Goal: Information Seeking & Learning: Learn about a topic

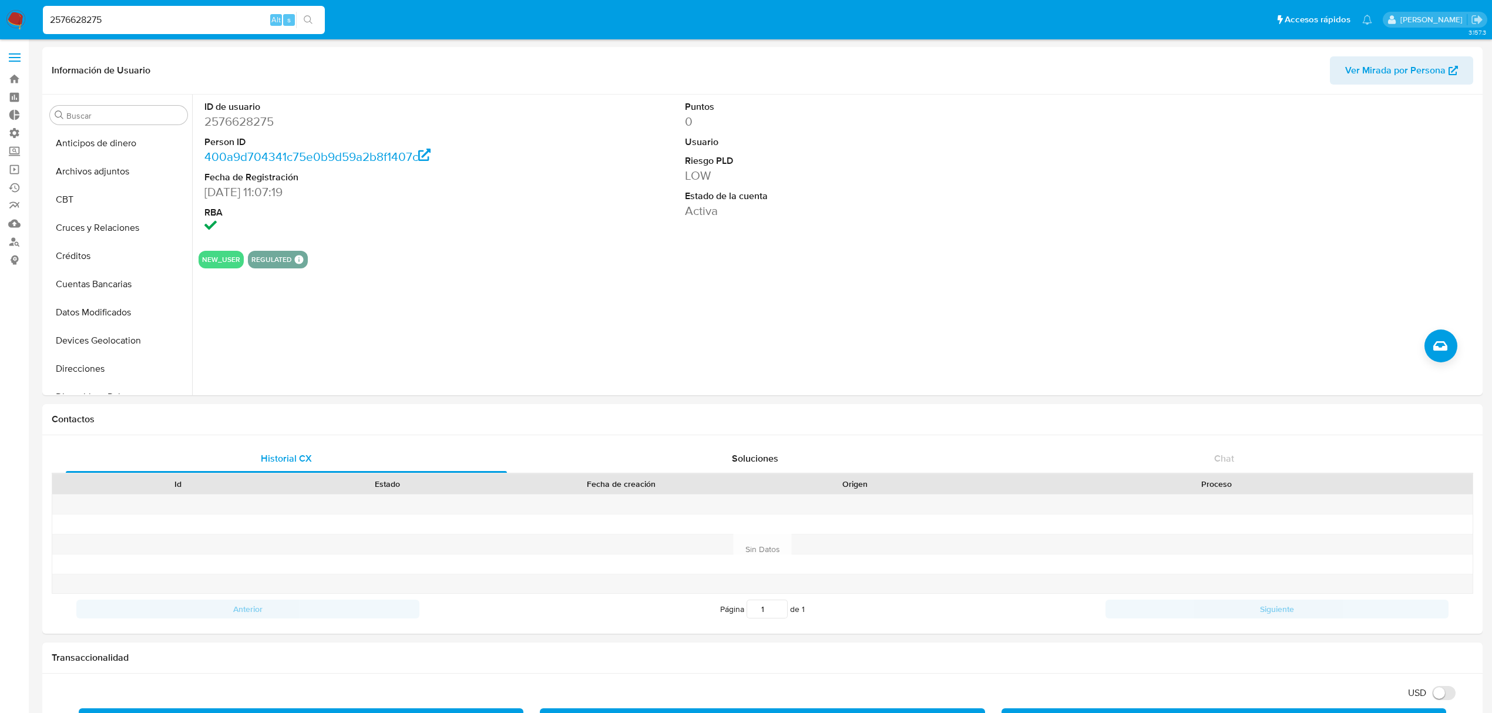
select select "10"
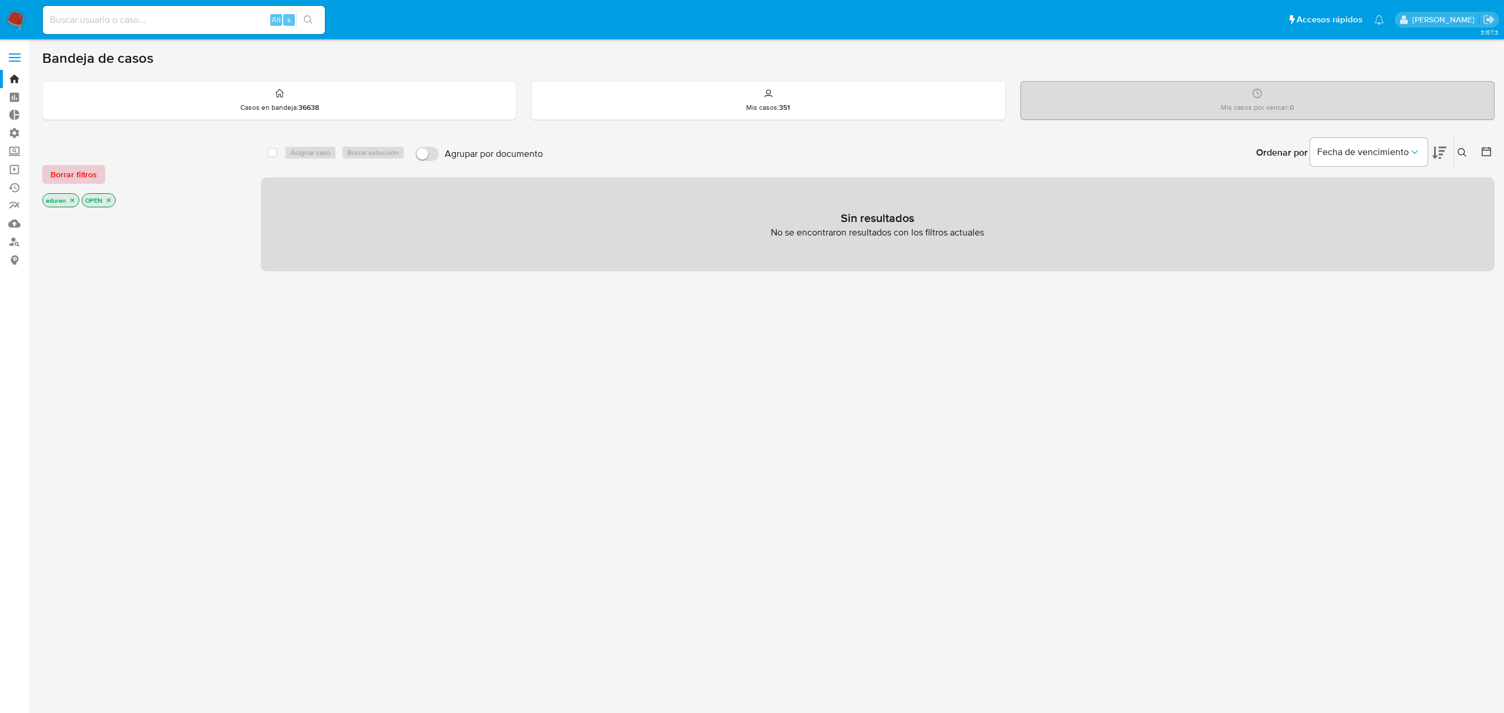
click at [97, 180] on button "Borrar filtros" at bounding box center [73, 174] width 63 height 19
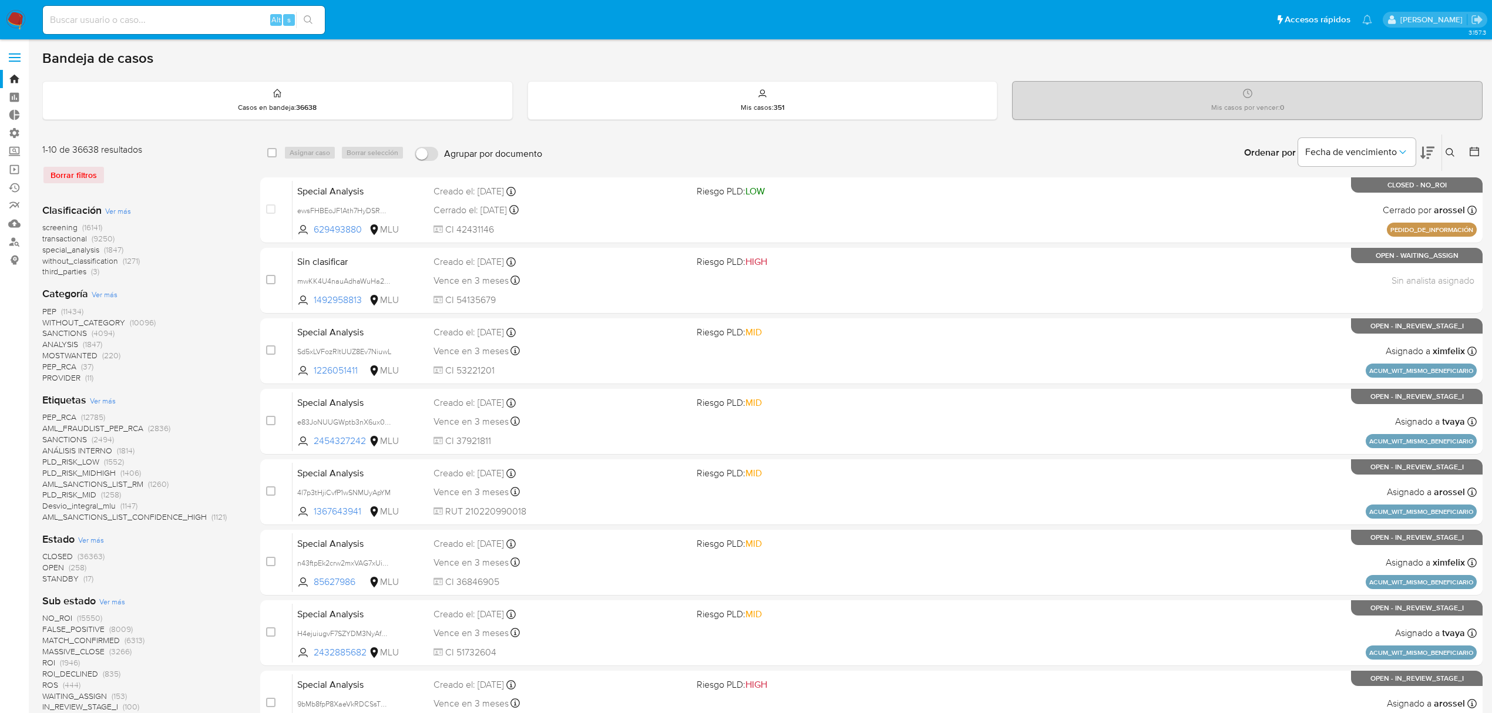
click at [7, 26] on img at bounding box center [16, 20] width 20 height 20
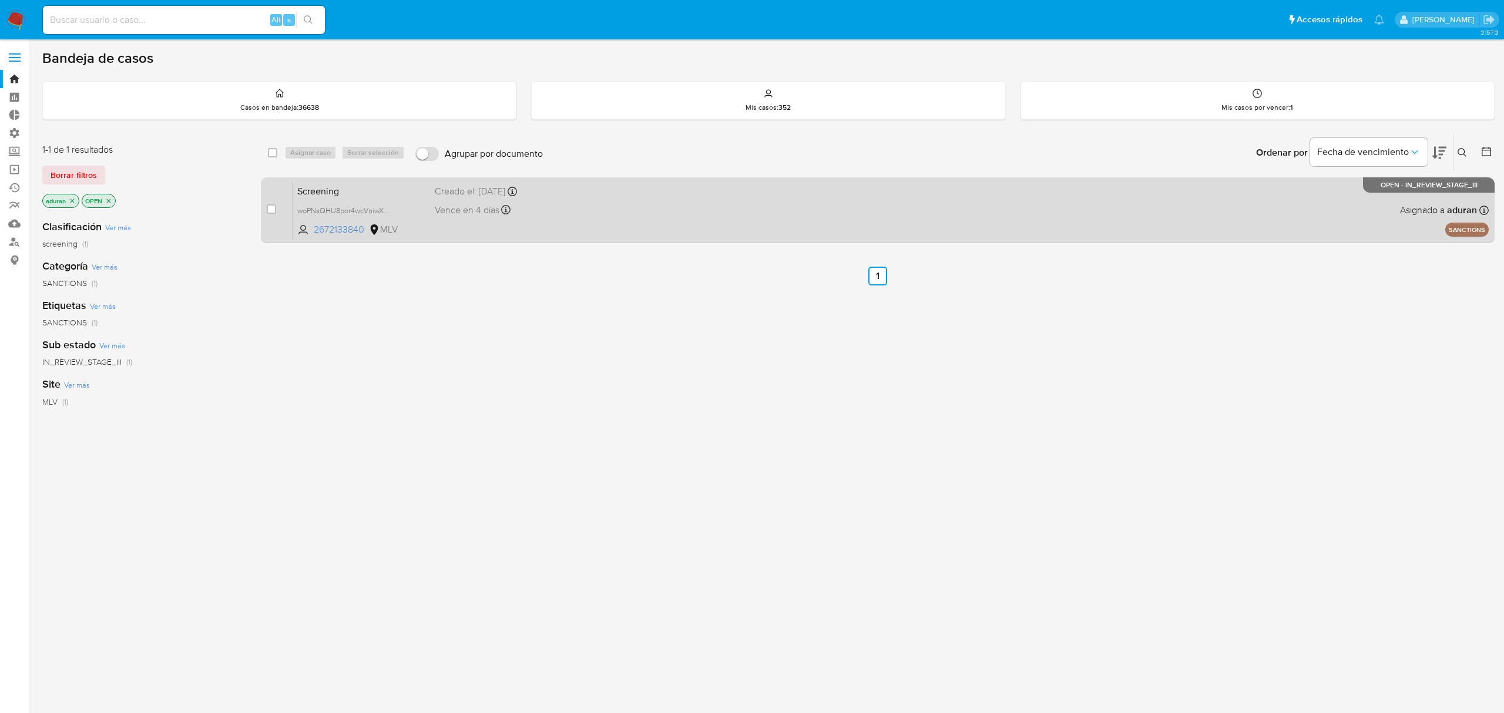
click at [818, 203] on div "Screening woPNsQHU8por4wcVniwXEsTm 2672133840 MLV Creado el: 04/09/2025 Creado …" at bounding box center [891, 209] width 1196 height 59
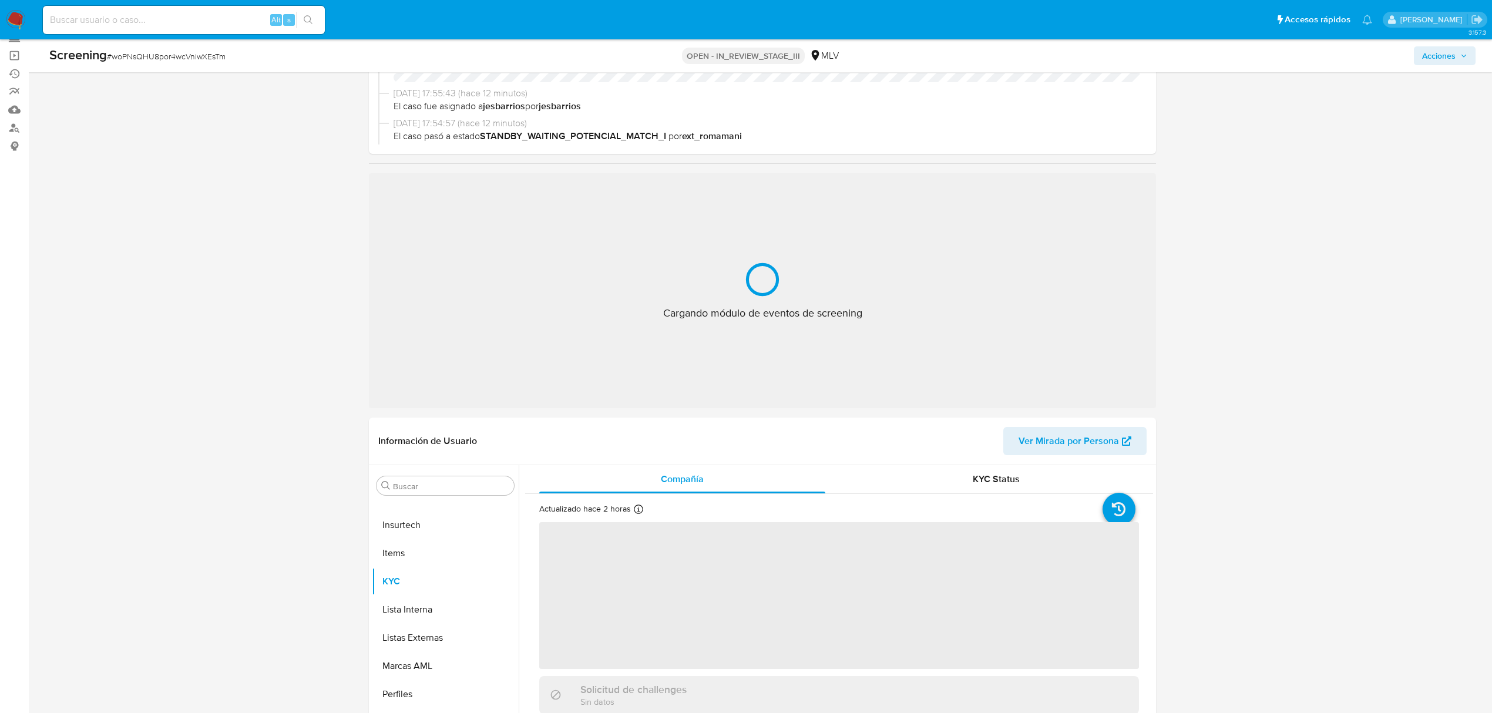
scroll to position [313, 0]
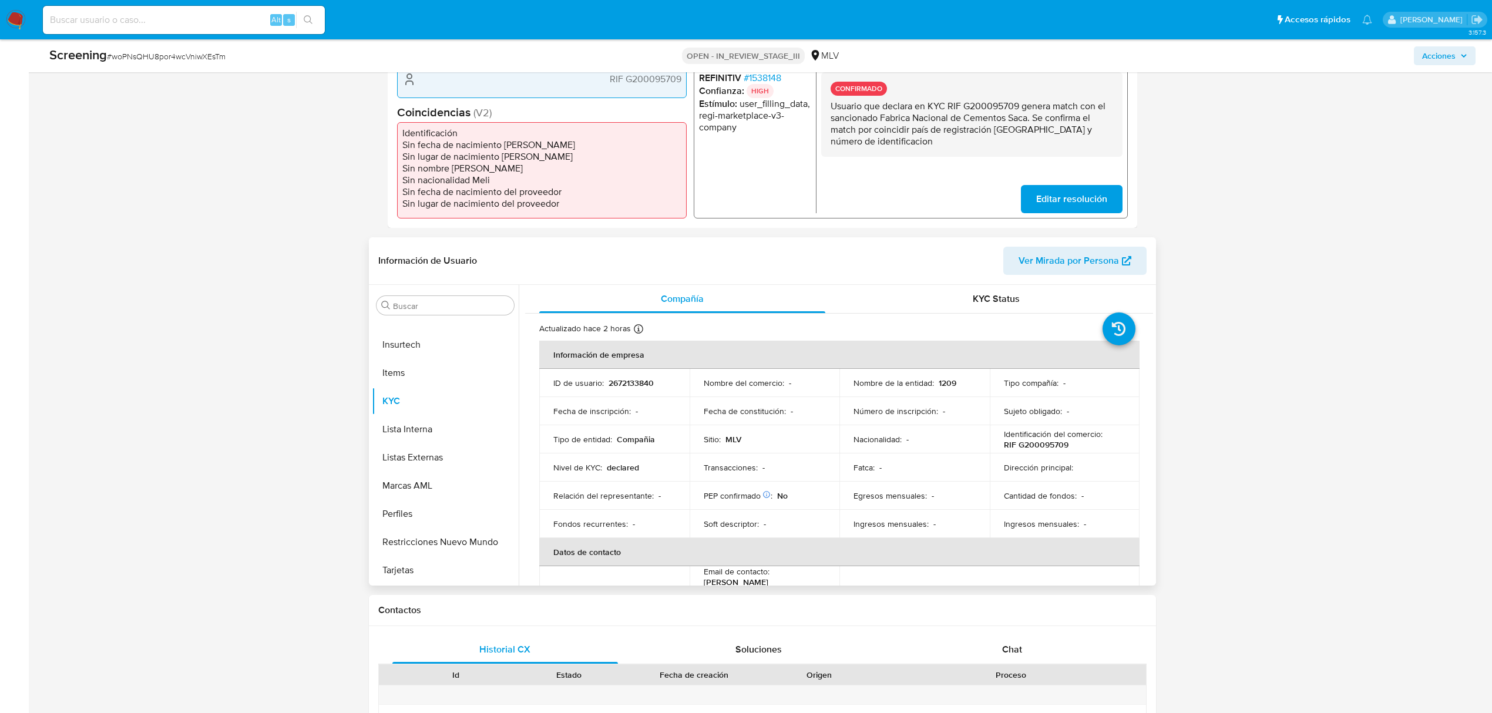
select select "10"
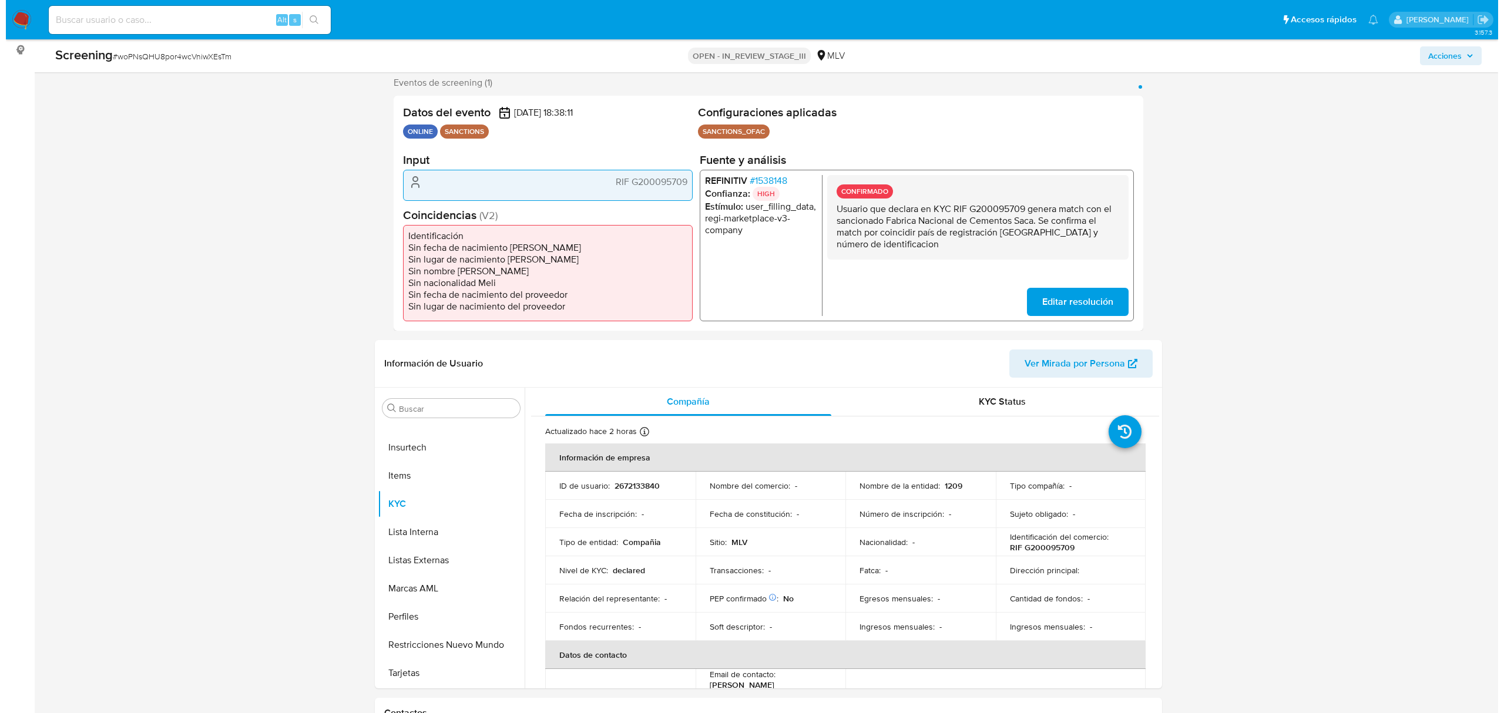
scroll to position [156, 0]
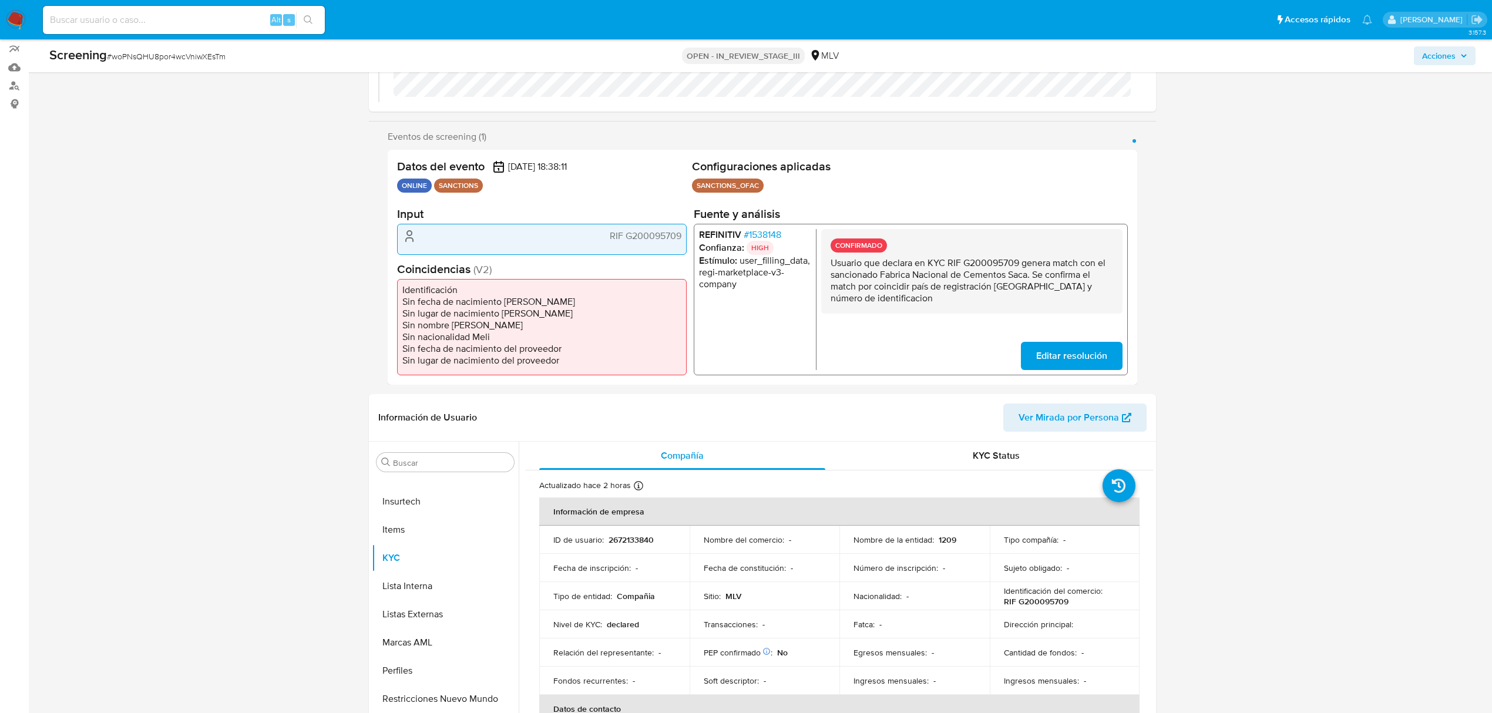
click at [887, 303] on p "Usuario que declara en KYC RIF G200095709 genera match con el sancionado Fabric…" at bounding box center [972, 280] width 283 height 47
click at [1054, 605] on p "RIF G200095709" at bounding box center [1036, 601] width 65 height 11
copy p "G200095709"
click at [948, 541] on p "1209" at bounding box center [948, 540] width 18 height 11
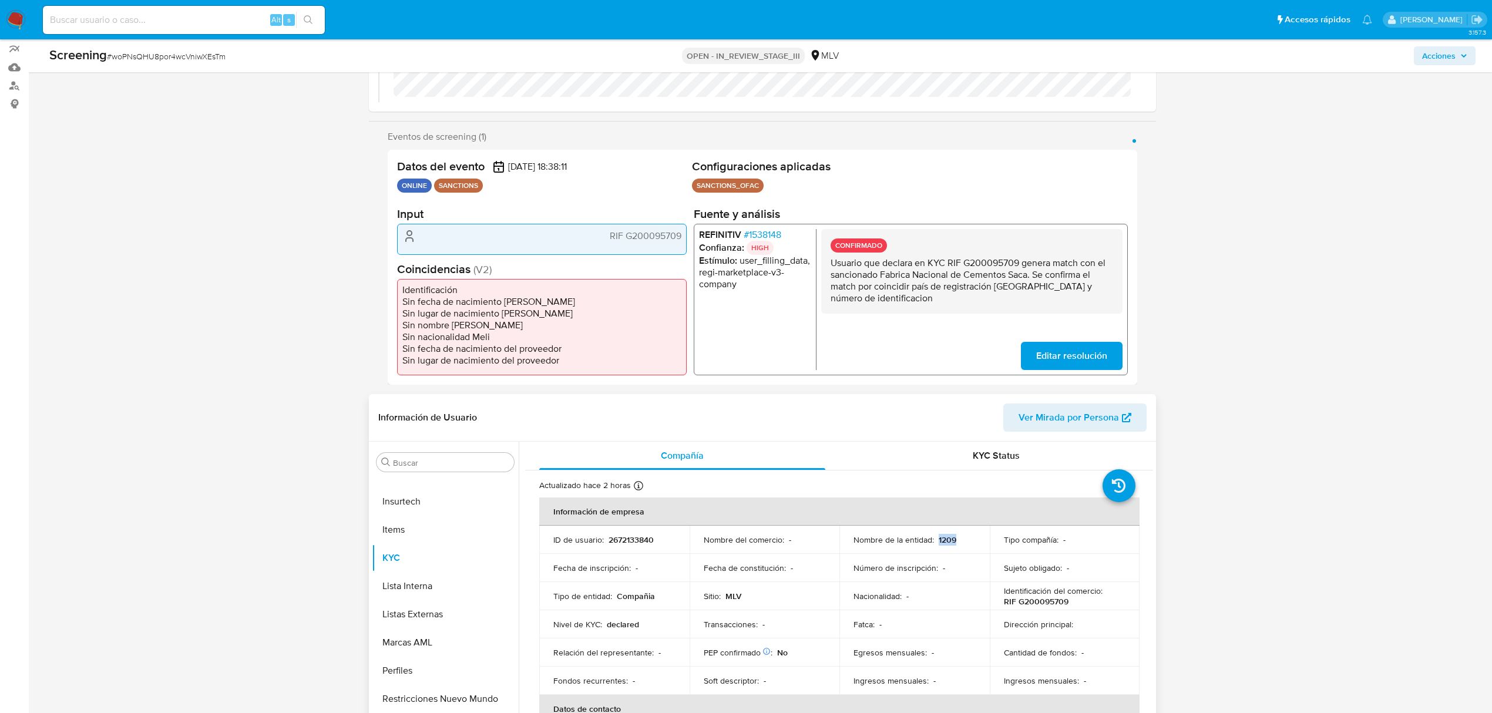
click at [948, 541] on p "1209" at bounding box center [948, 540] width 18 height 11
copy p "1209"
drag, startPoint x: 882, startPoint y: 275, endPoint x: 1025, endPoint y: 271, distance: 142.8
click at [1025, 271] on p "Usuario que declara en KYC RIF G200095709 genera match con el sancionado Fabric…" at bounding box center [972, 280] width 283 height 47
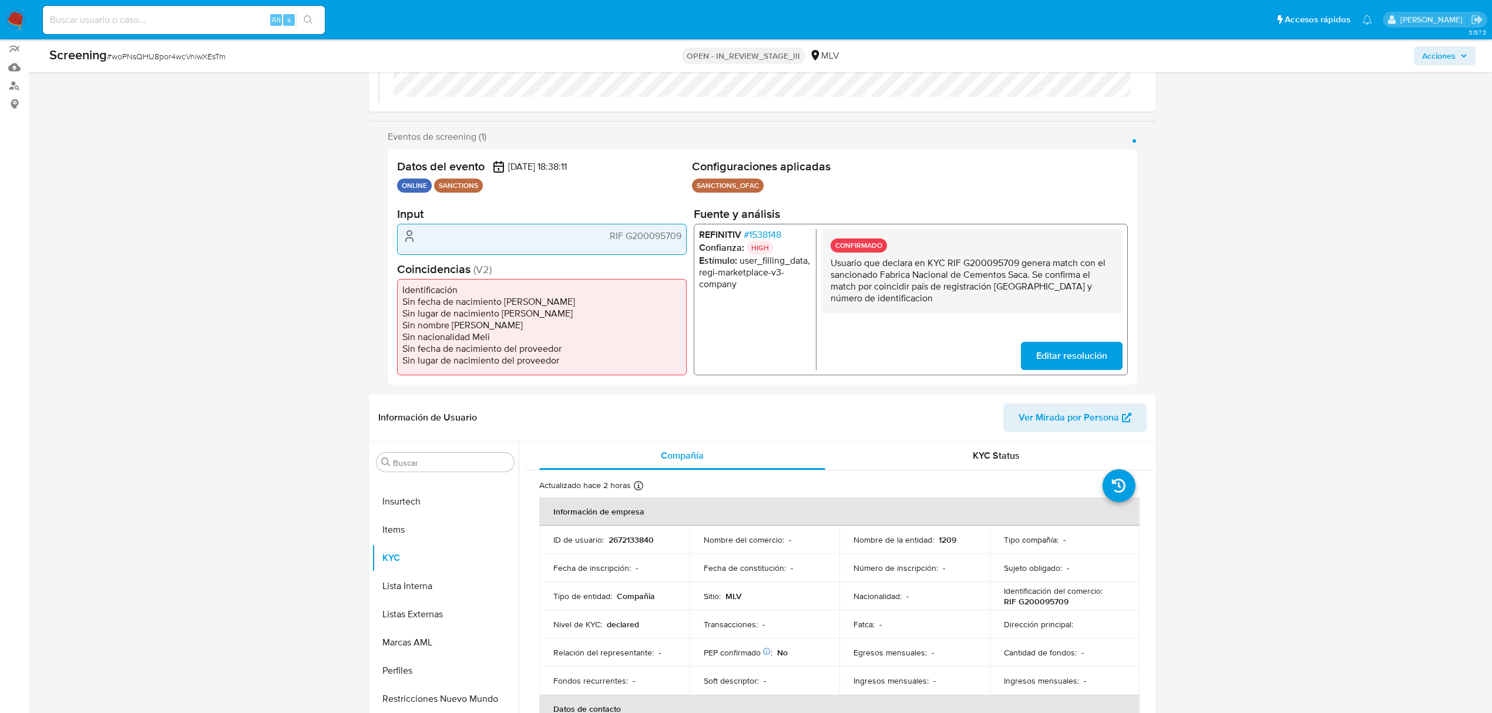
drag, startPoint x: 1028, startPoint y: 273, endPoint x: 881, endPoint y: 273, distance: 146.3
click at [881, 273] on p "Usuario que declara en KYC RIF G200095709 genera match con el sancionado Fabric…" at bounding box center [972, 280] width 283 height 47
click at [763, 234] on span "# 1538148" at bounding box center [763, 235] width 38 height 12
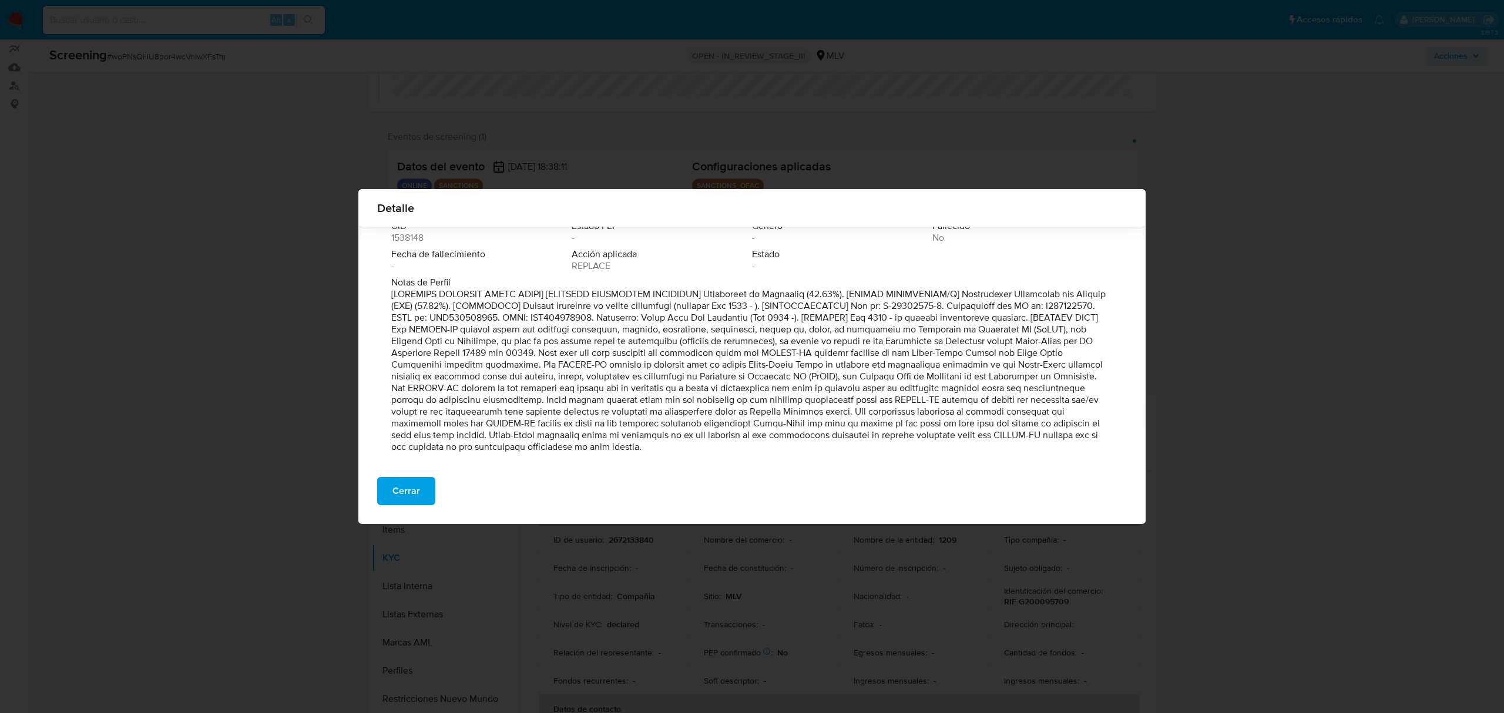
scroll to position [9, 0]
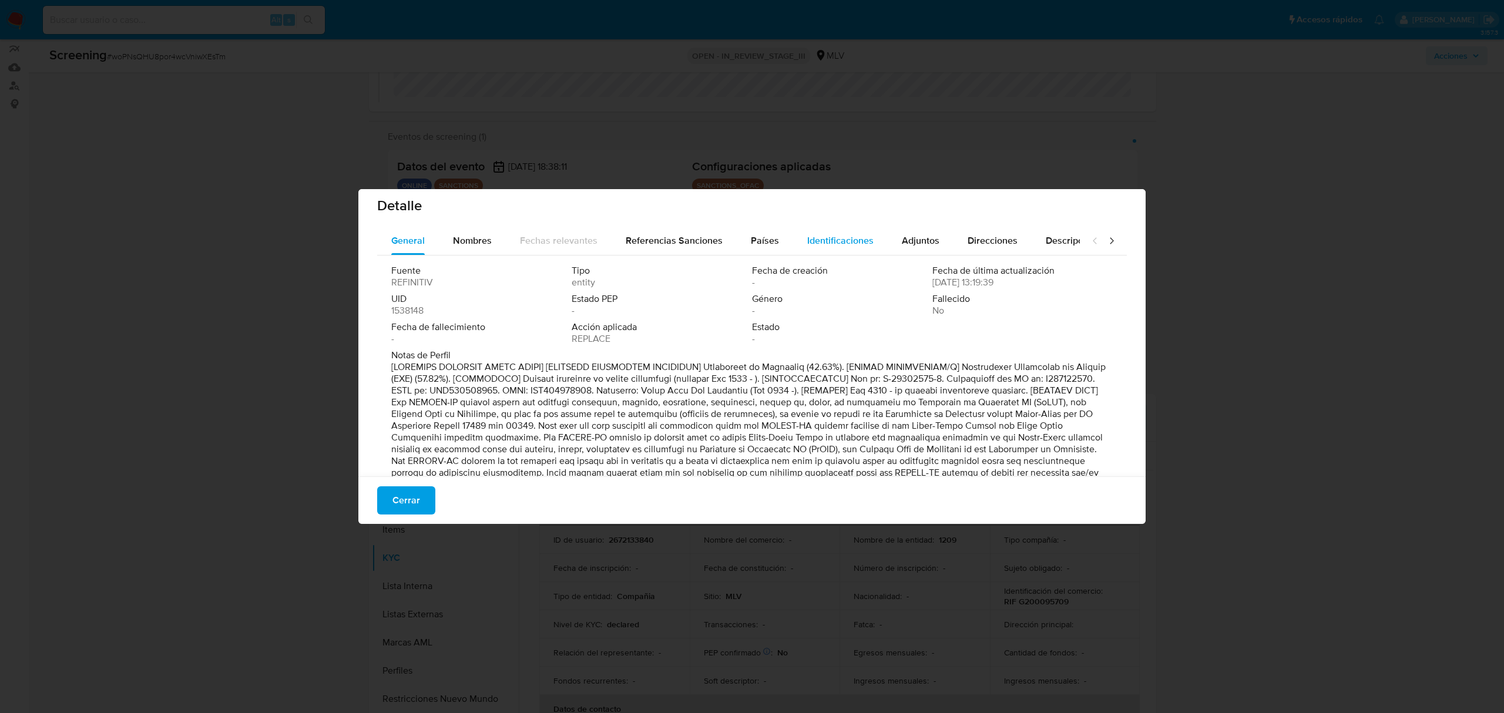
click at [837, 241] on span "Identificaciones" at bounding box center [840, 241] width 66 height 14
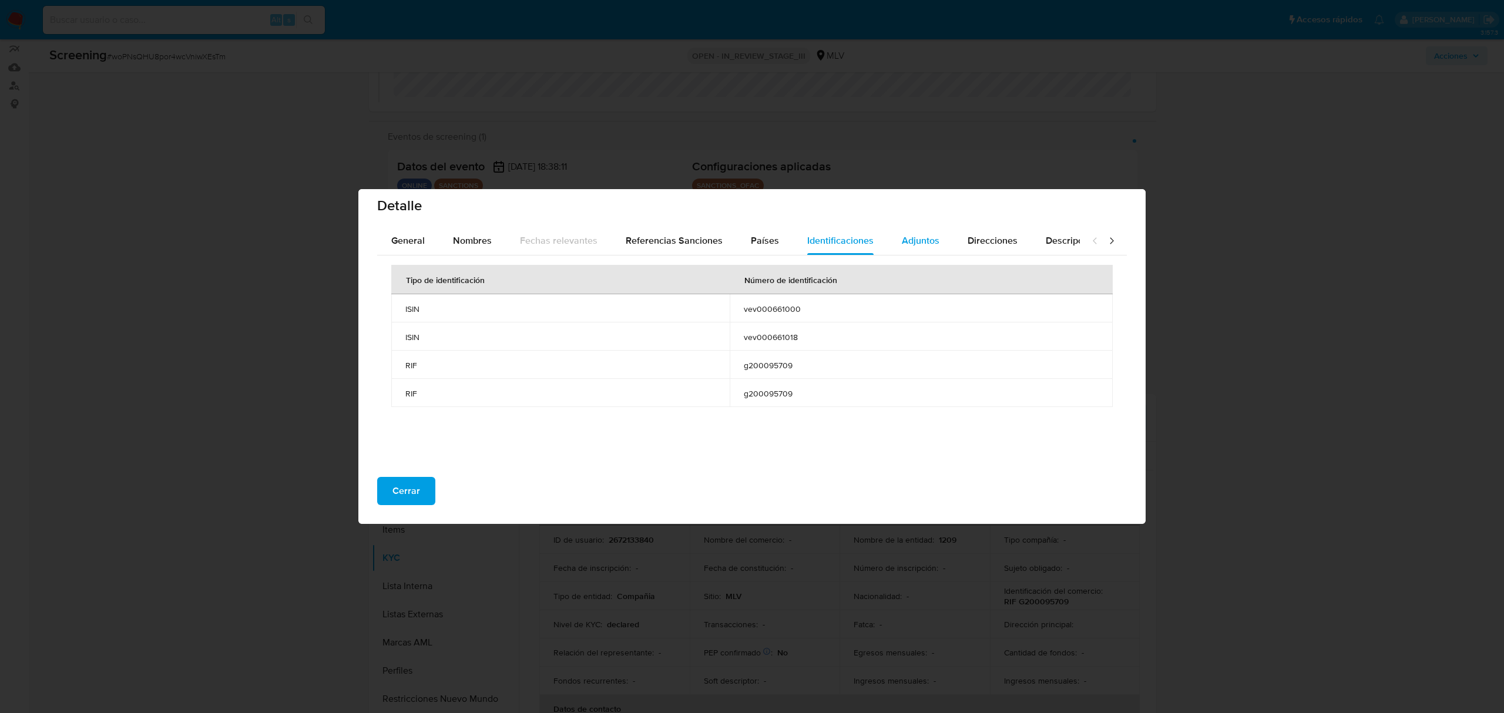
click at [904, 240] on span "Adjuntos" at bounding box center [921, 241] width 38 height 14
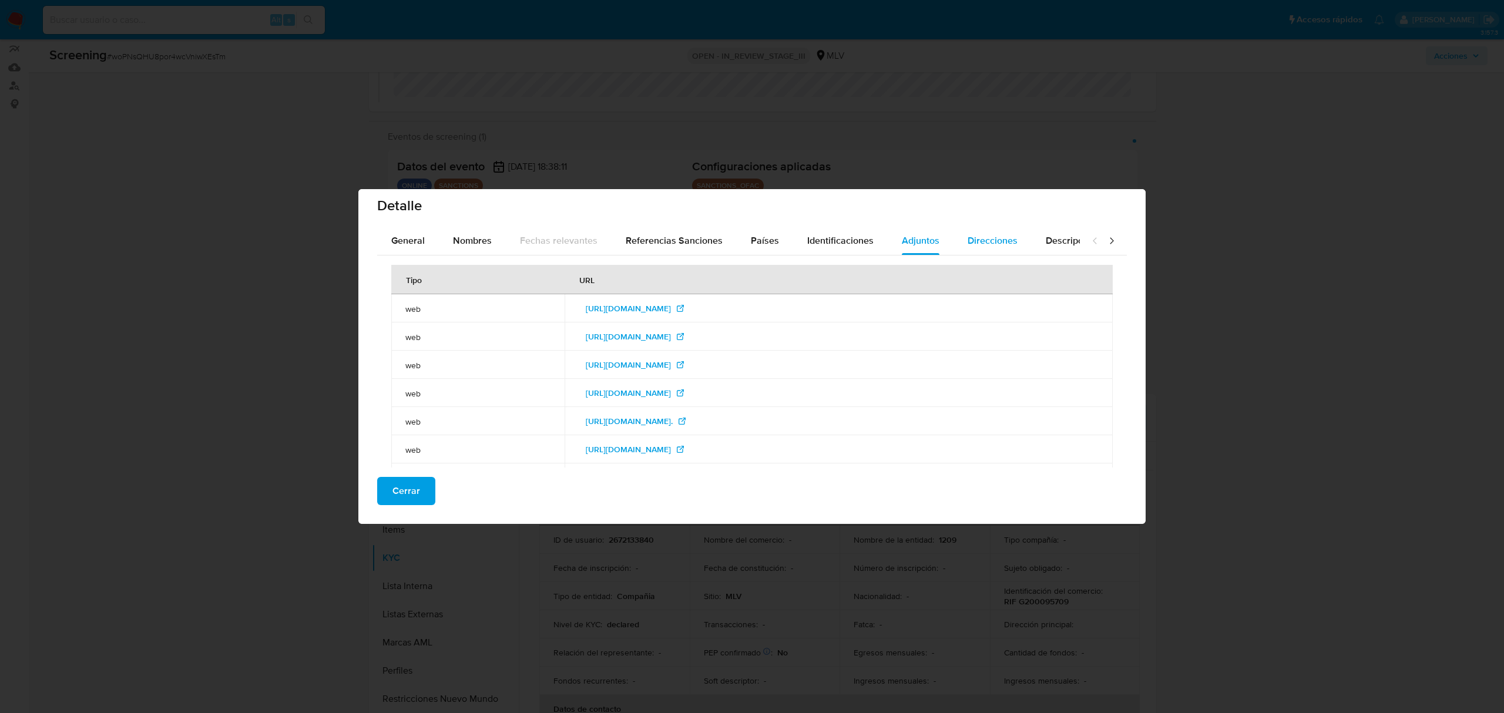
click at [974, 237] on span "Direcciones" at bounding box center [993, 241] width 50 height 14
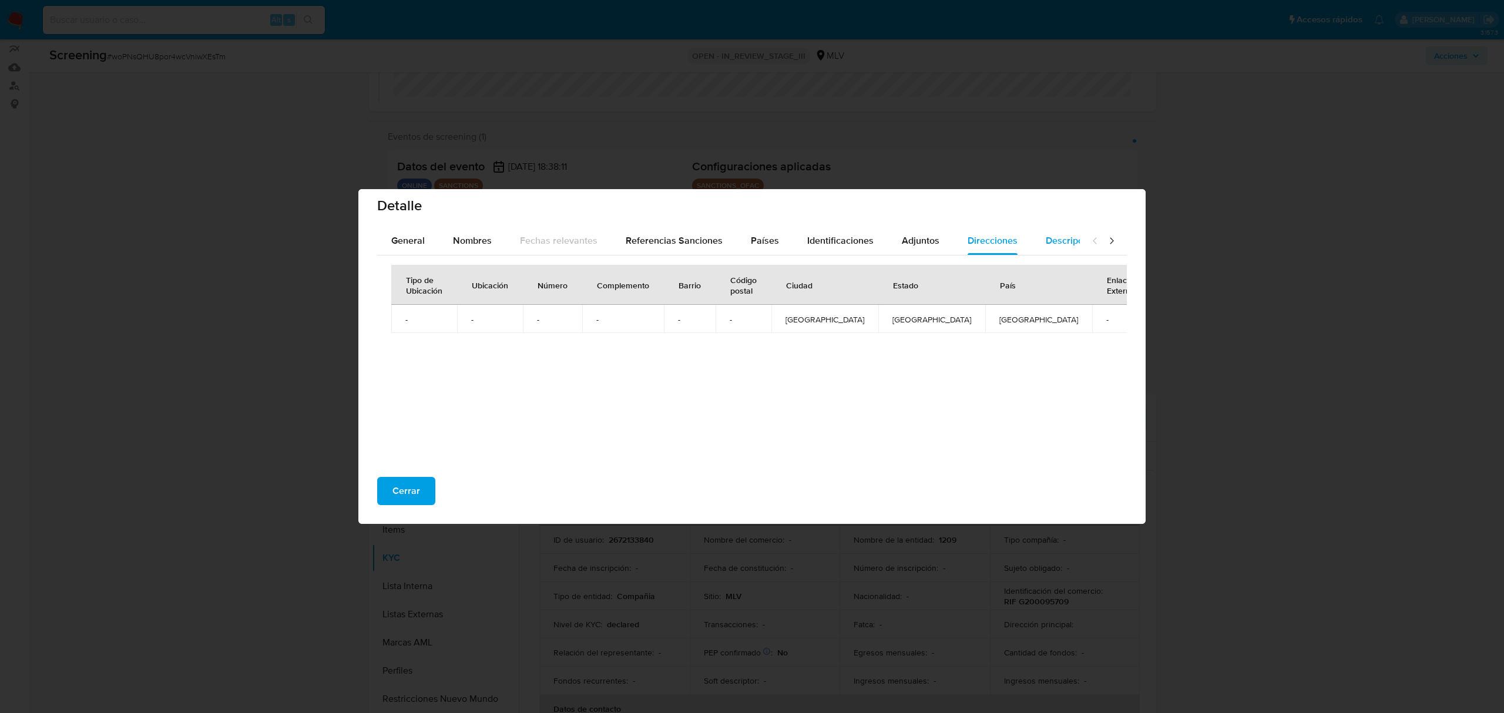
click at [1052, 240] on span "Descripciones" at bounding box center [1076, 241] width 60 height 14
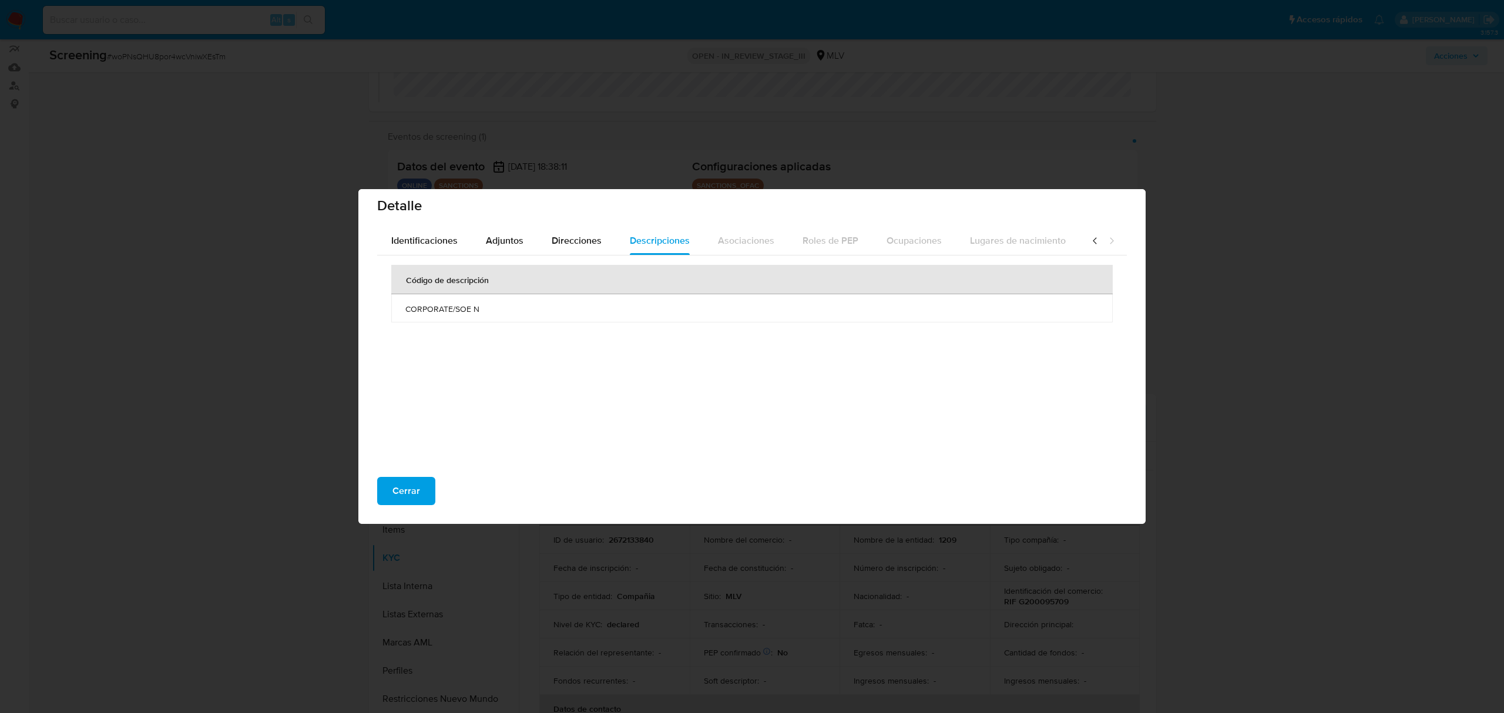
scroll to position [0, 418]
click at [1089, 243] on icon at bounding box center [1095, 241] width 12 height 12
click at [682, 241] on span "Referencias Sanciones" at bounding box center [674, 241] width 97 height 14
click at [474, 244] on span "Nombres" at bounding box center [472, 241] width 39 height 14
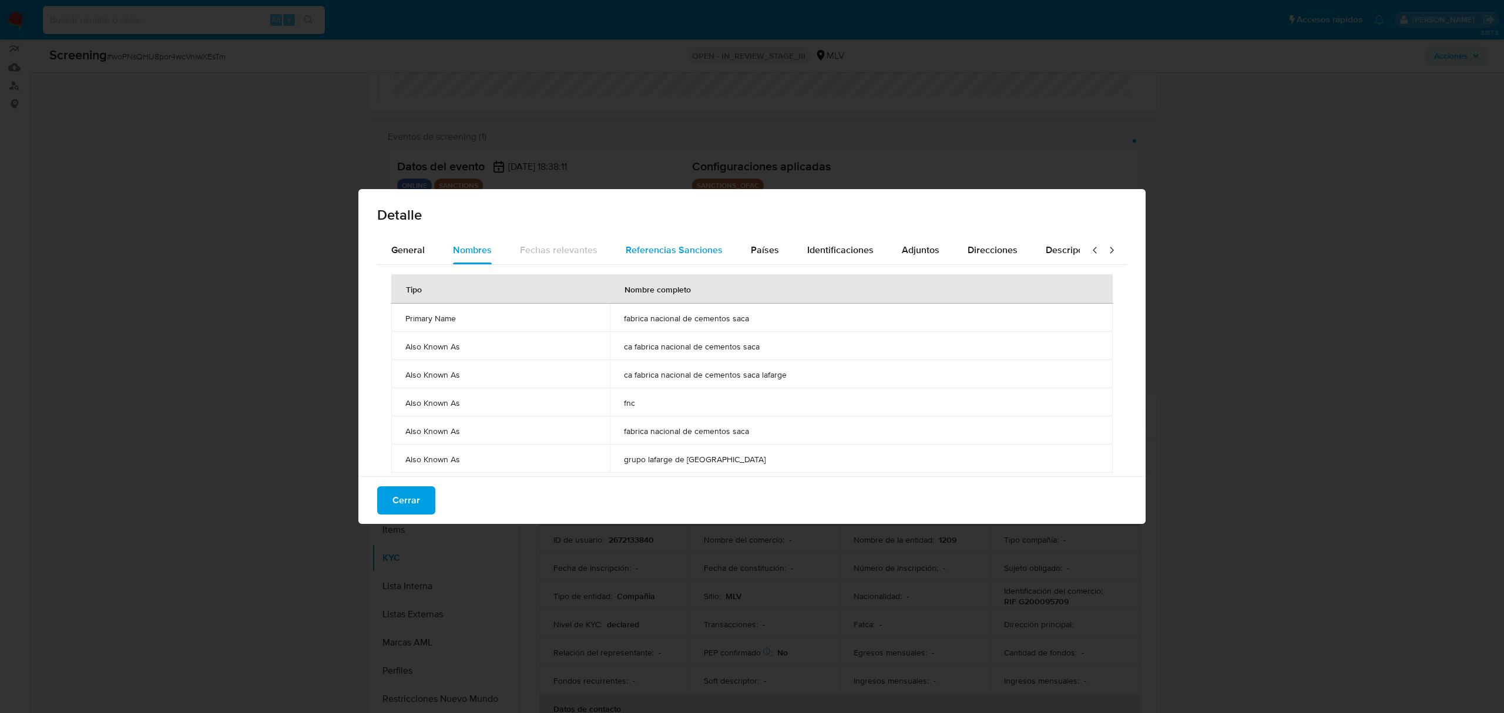
click at [704, 255] on span "Referencias Sanciones" at bounding box center [674, 250] width 97 height 14
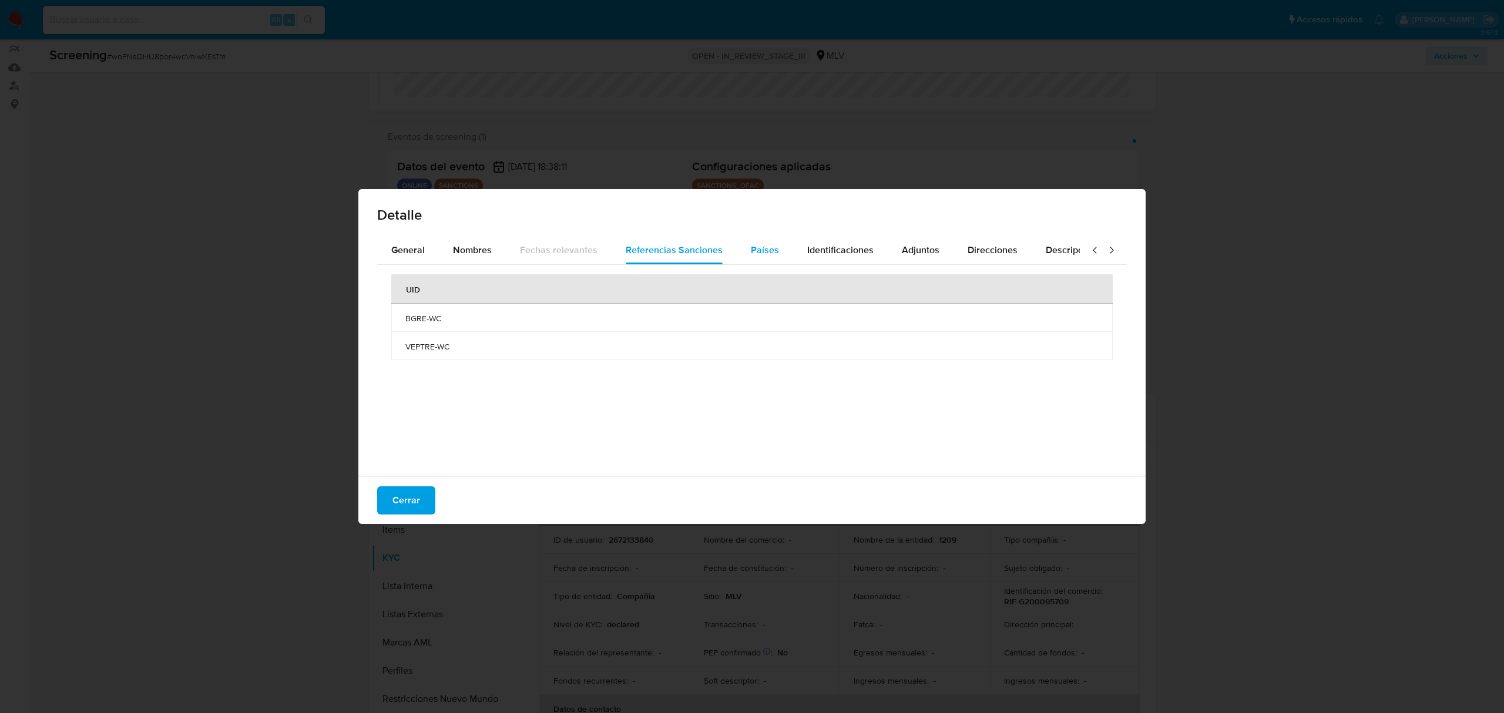
click at [786, 252] on button "Países" at bounding box center [765, 250] width 56 height 28
click at [867, 252] on span "Identificaciones" at bounding box center [840, 250] width 66 height 14
click at [923, 252] on span "Adjuntos" at bounding box center [921, 250] width 38 height 14
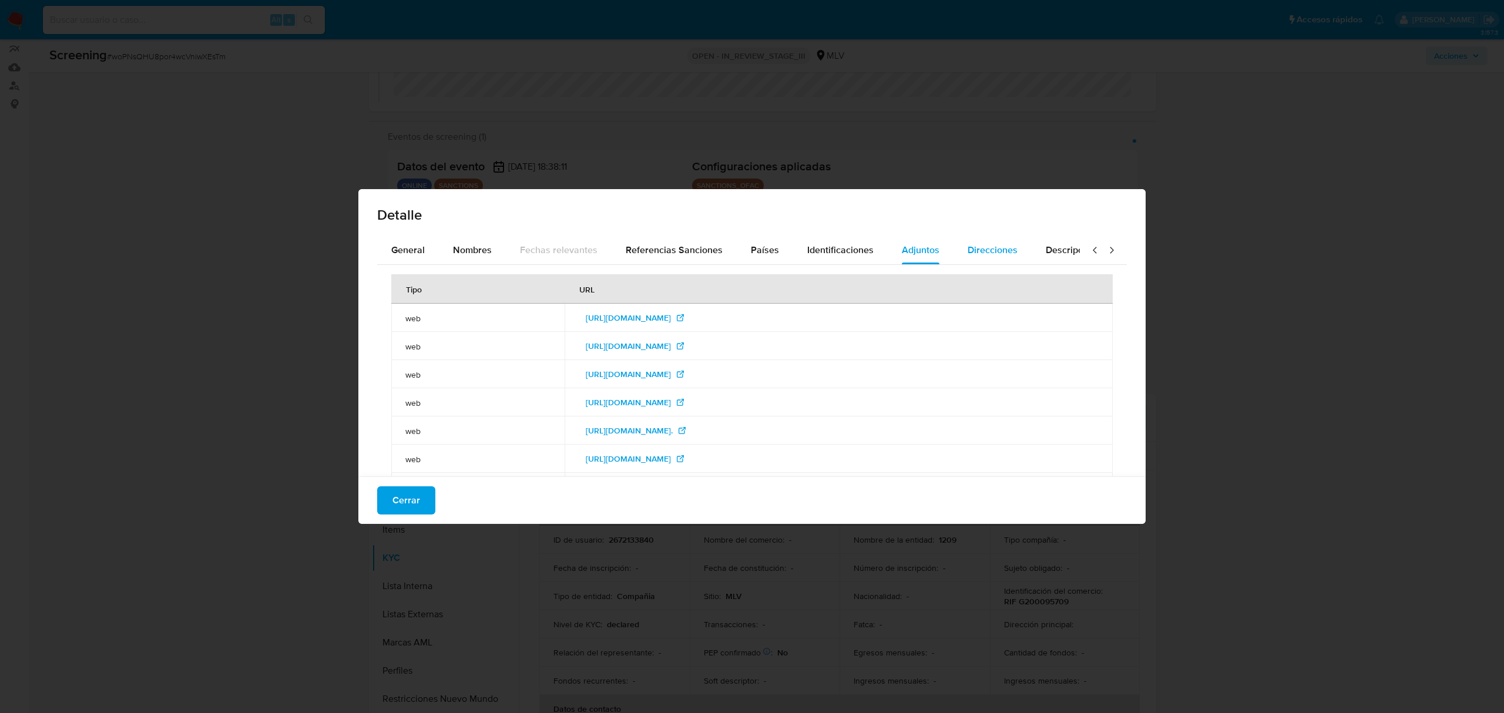
click at [974, 253] on span "Direcciones" at bounding box center [993, 250] width 50 height 14
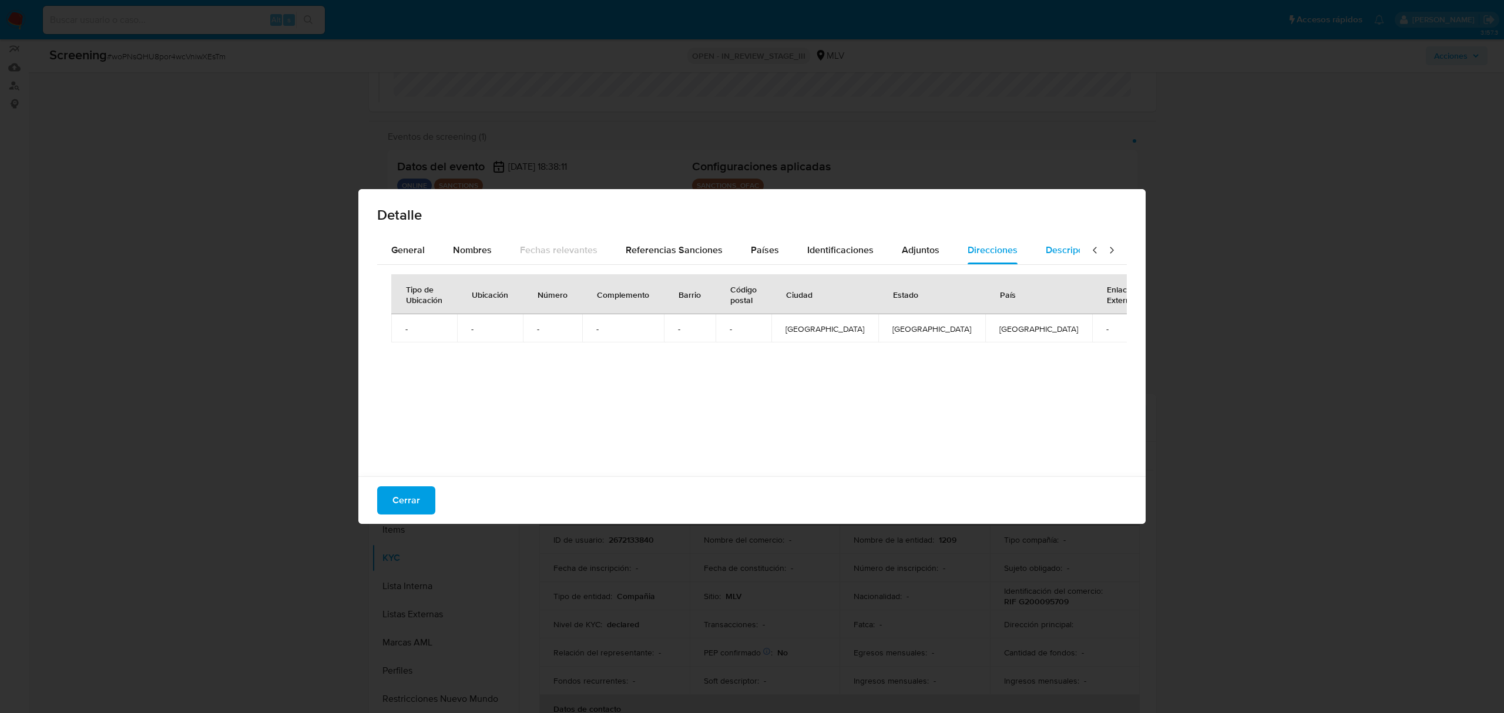
click at [1051, 247] on span "Descripciones" at bounding box center [1076, 250] width 60 height 14
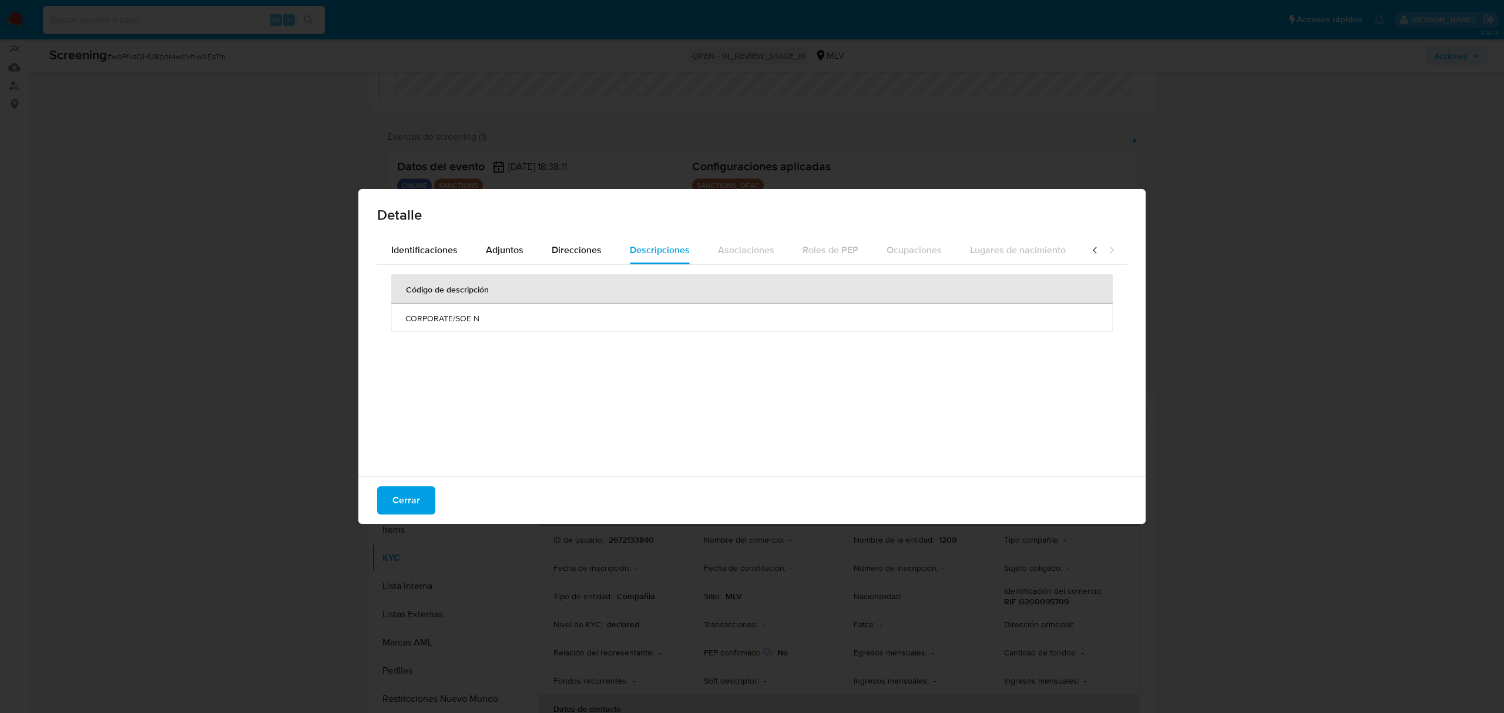
scroll to position [0, 418]
drag, startPoint x: 1071, startPoint y: 246, endPoint x: 1079, endPoint y: 248, distance: 8.6
click at [1080, 247] on div at bounding box center [1103, 250] width 47 height 28
click at [1089, 248] on icon at bounding box center [1095, 250] width 12 height 12
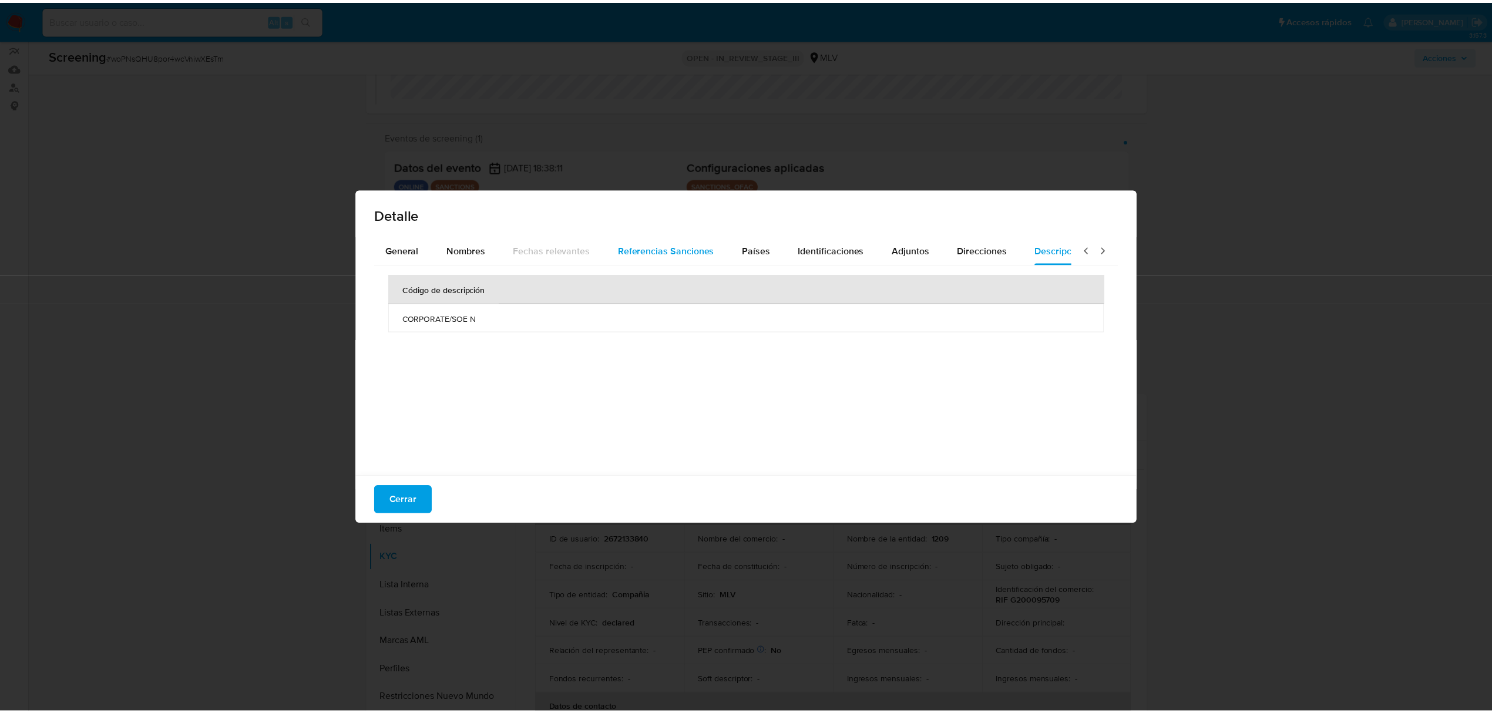
scroll to position [0, 0]
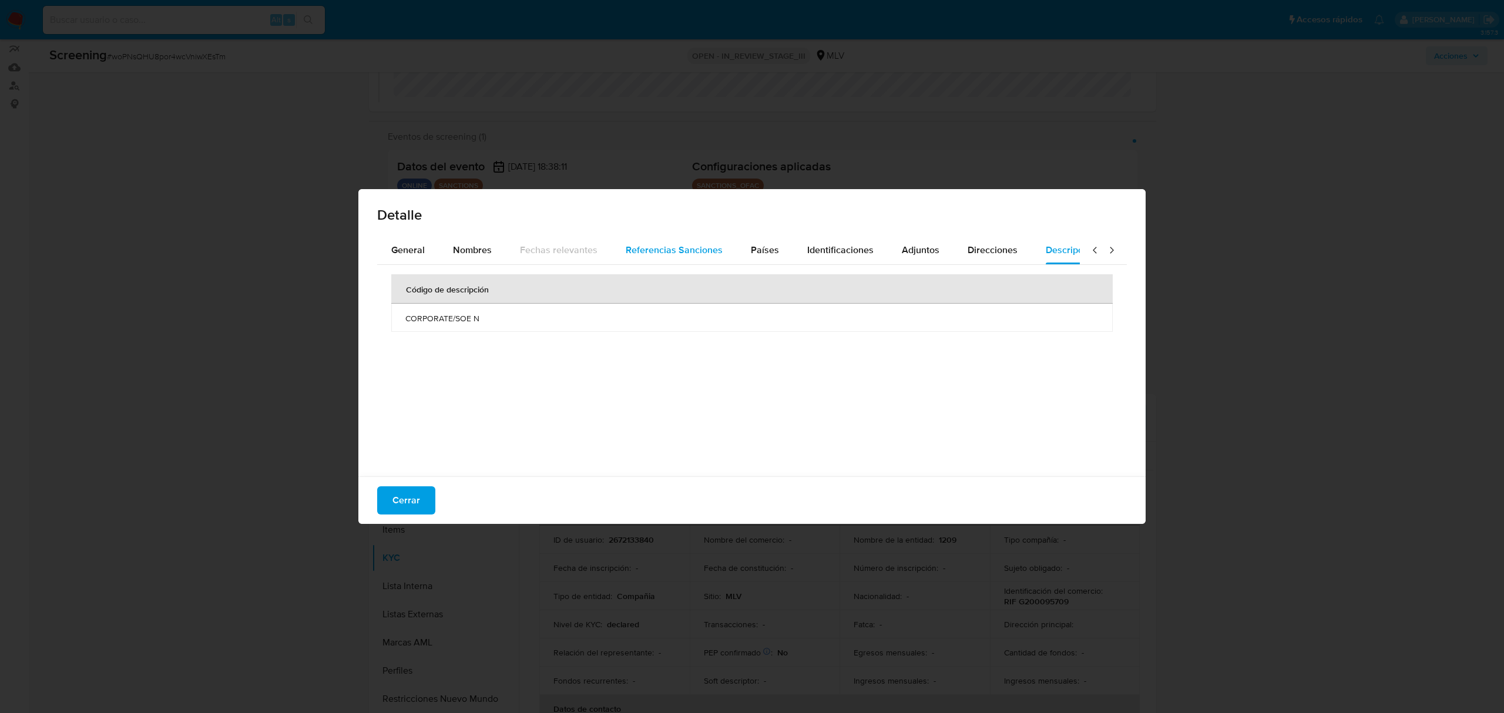
click at [711, 261] on div "Referencias Sanciones" at bounding box center [674, 250] width 97 height 28
click at [412, 497] on span "Cerrar" at bounding box center [407, 501] width 28 height 26
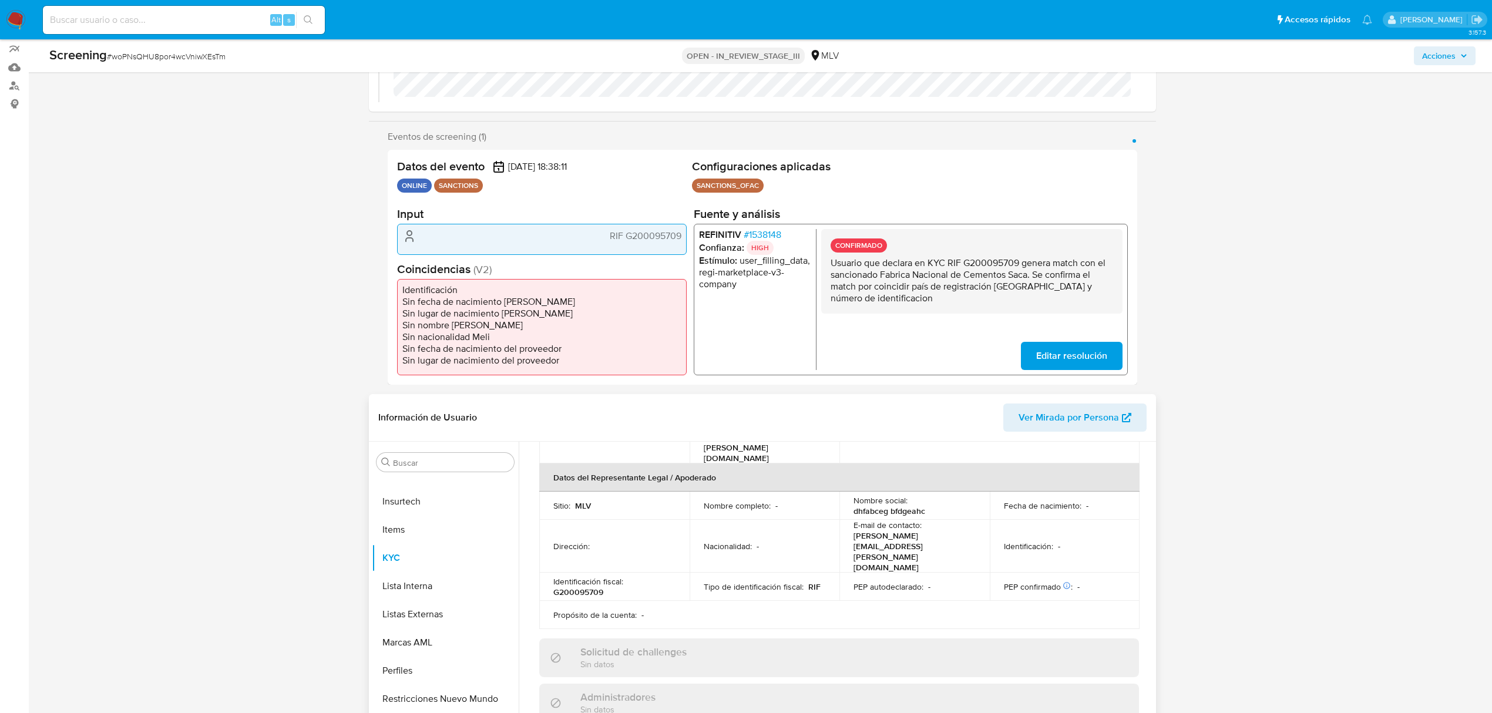
scroll to position [313, 0]
drag, startPoint x: 942, startPoint y: 487, endPoint x: 849, endPoint y: 490, distance: 93.5
click at [849, 491] on td "Nombre social : dhfabceg bfdgeahc" at bounding box center [915, 505] width 150 height 28
copy p "dhfabceg bfdgeahc"
drag, startPoint x: 959, startPoint y: 510, endPoint x: 852, endPoint y: 517, distance: 107.2
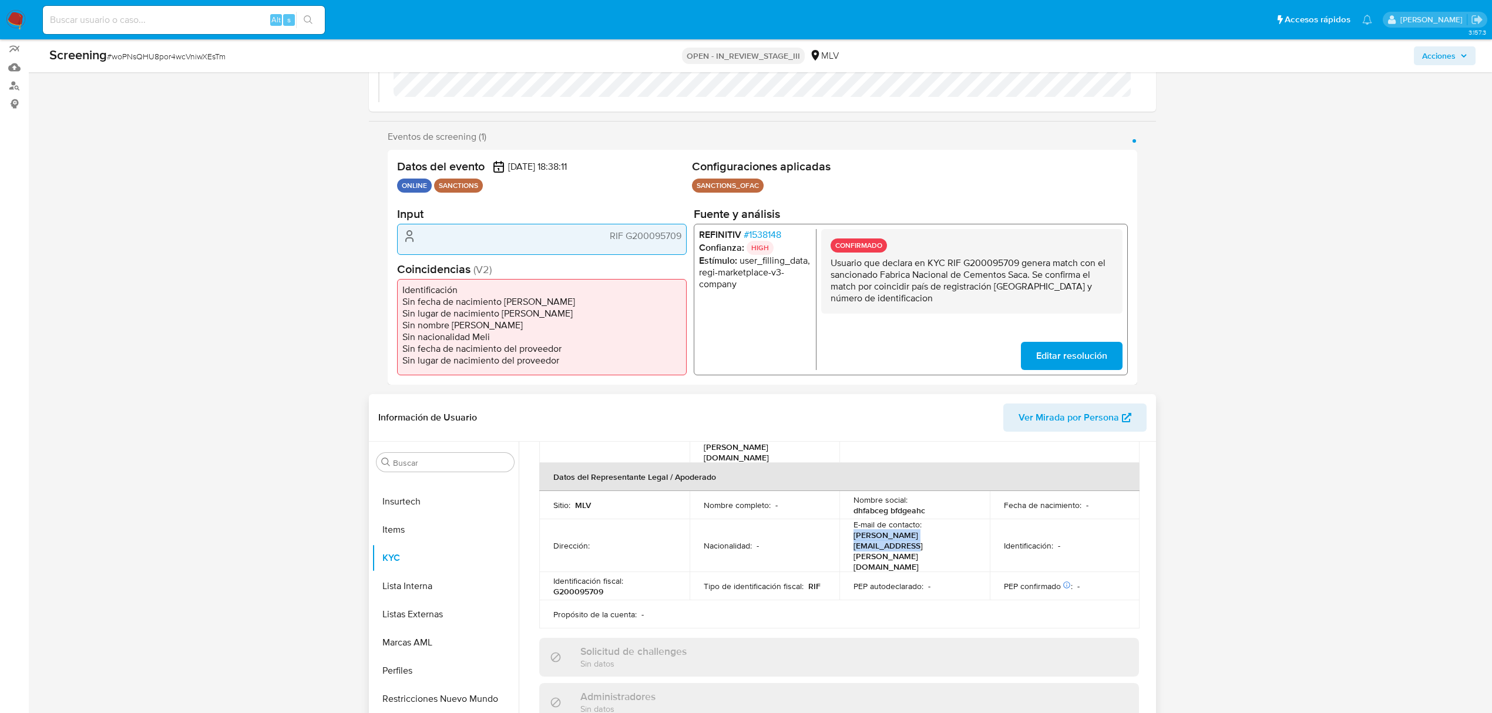
click at [854, 519] on div "E-mail de contacto : fidelia.martinez@fnc.com.ve" at bounding box center [915, 545] width 122 height 53
copy p "fidelia.martinez@fnc.com.ve"
click at [971, 519] on div "E-mail de contacto : fidelia.martinez@fnc.com.ve" at bounding box center [915, 545] width 122 height 53
drag, startPoint x: 965, startPoint y: 517, endPoint x: 914, endPoint y: 516, distance: 50.5
click at [914, 519] on div "E-mail de contacto : fidelia.martinez@fnc.com.ve" at bounding box center [915, 545] width 122 height 53
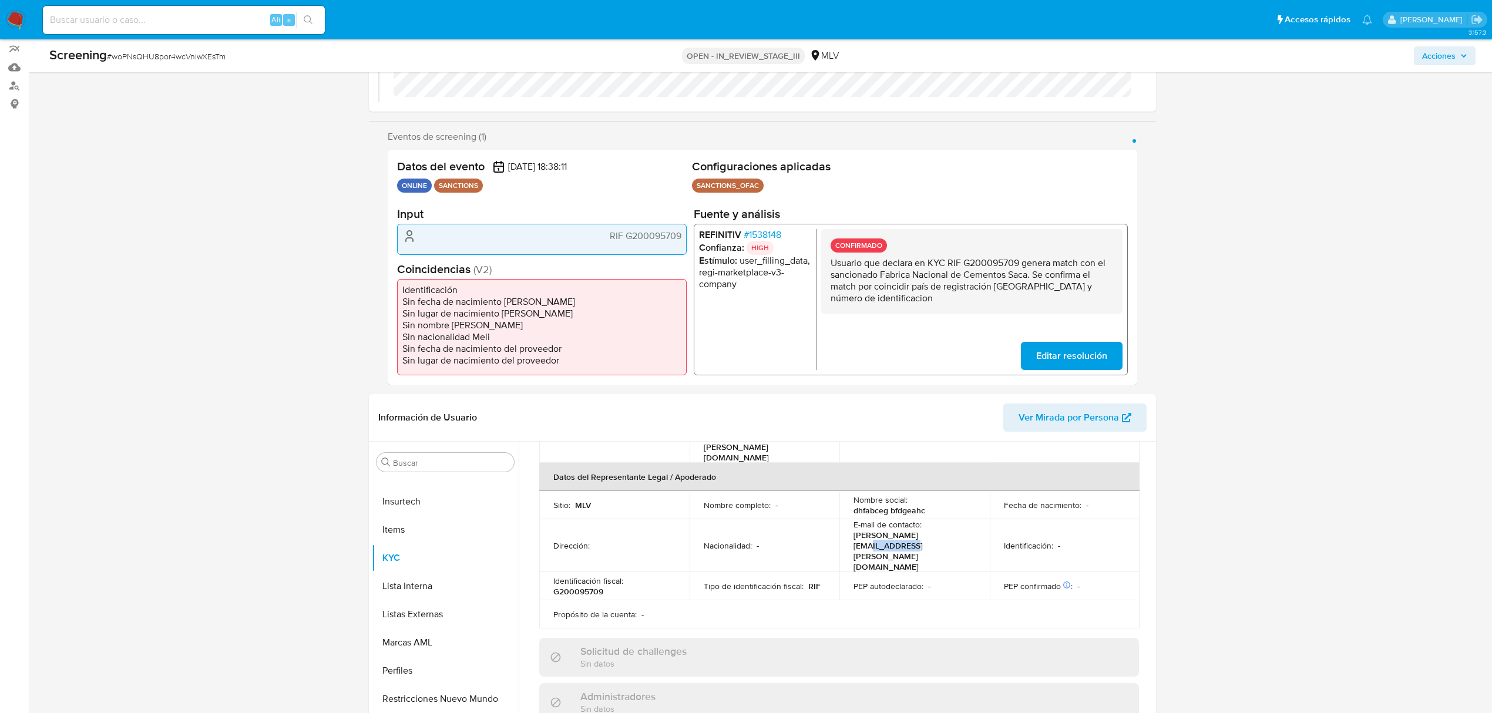
copy p "fnc.com.ve"
click at [969, 519] on div "E-mail de contacto : fidelia.martinez@fnc.com.ve" at bounding box center [915, 545] width 122 height 53
drag, startPoint x: 964, startPoint y: 516, endPoint x: 850, endPoint y: 519, distance: 114.6
click at [850, 519] on td "E-mail de contacto : fidelia.martinez@fnc.com.ve" at bounding box center [915, 545] width 150 height 53
copy p "fidelia.martinez@fnc.com.ve"
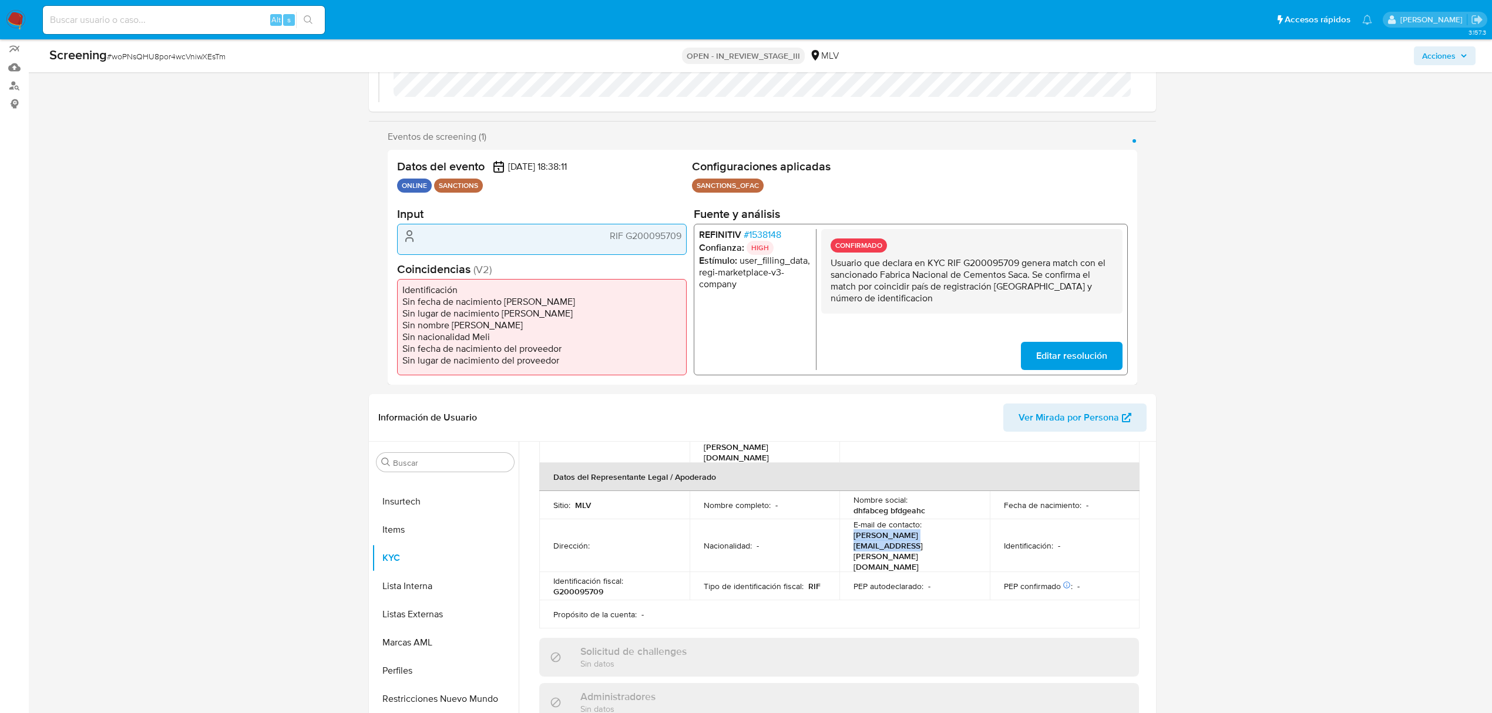
scroll to position [0, 0]
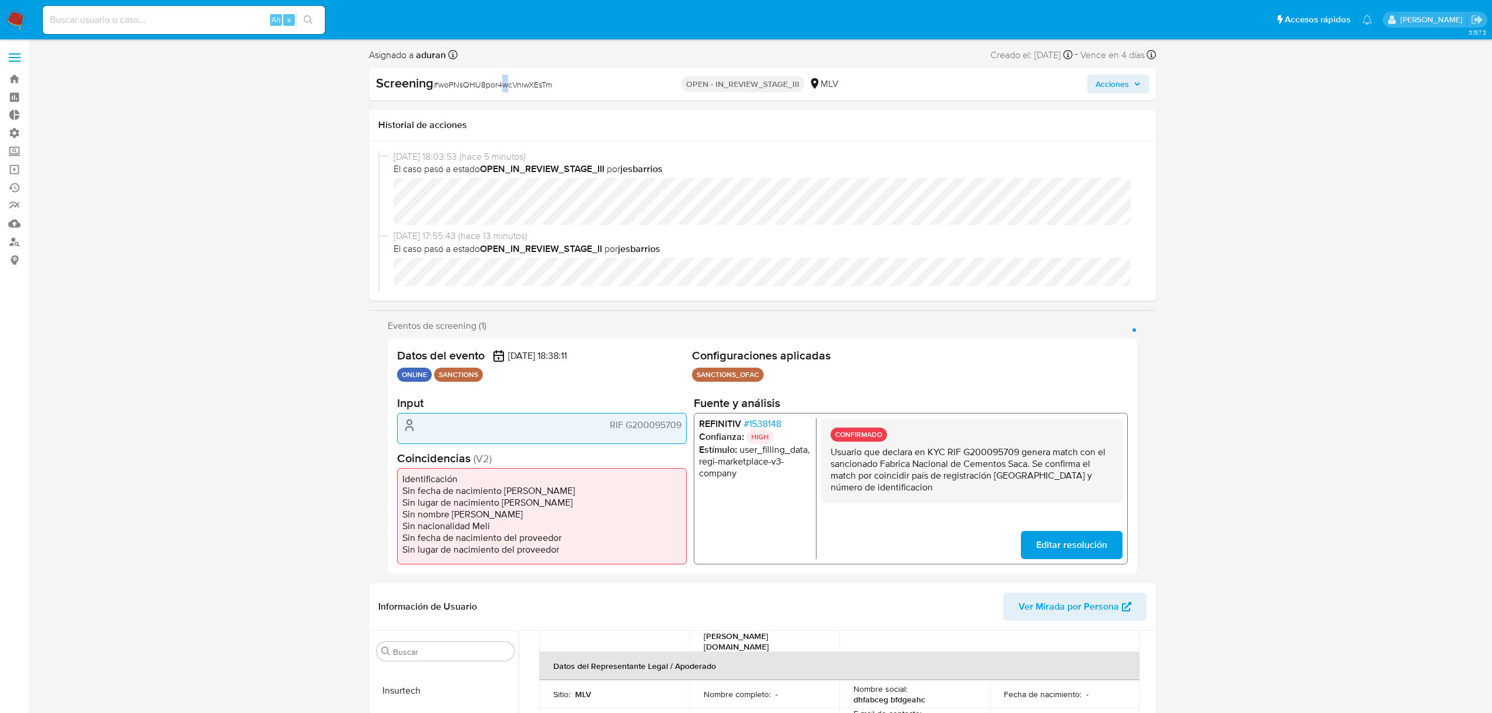
click at [505, 85] on span "# woPNsQHU8por4wcVniwXEsTm" at bounding box center [493, 85] width 119 height 12
copy span "w"
click at [505, 90] on div "Screening # woPNsQHU8por4wcVniwXEsTm" at bounding box center [502, 84] width 253 height 18
click at [502, 87] on span "# woPNsQHU8por4wcVniwXEsTm" at bounding box center [493, 85] width 119 height 12
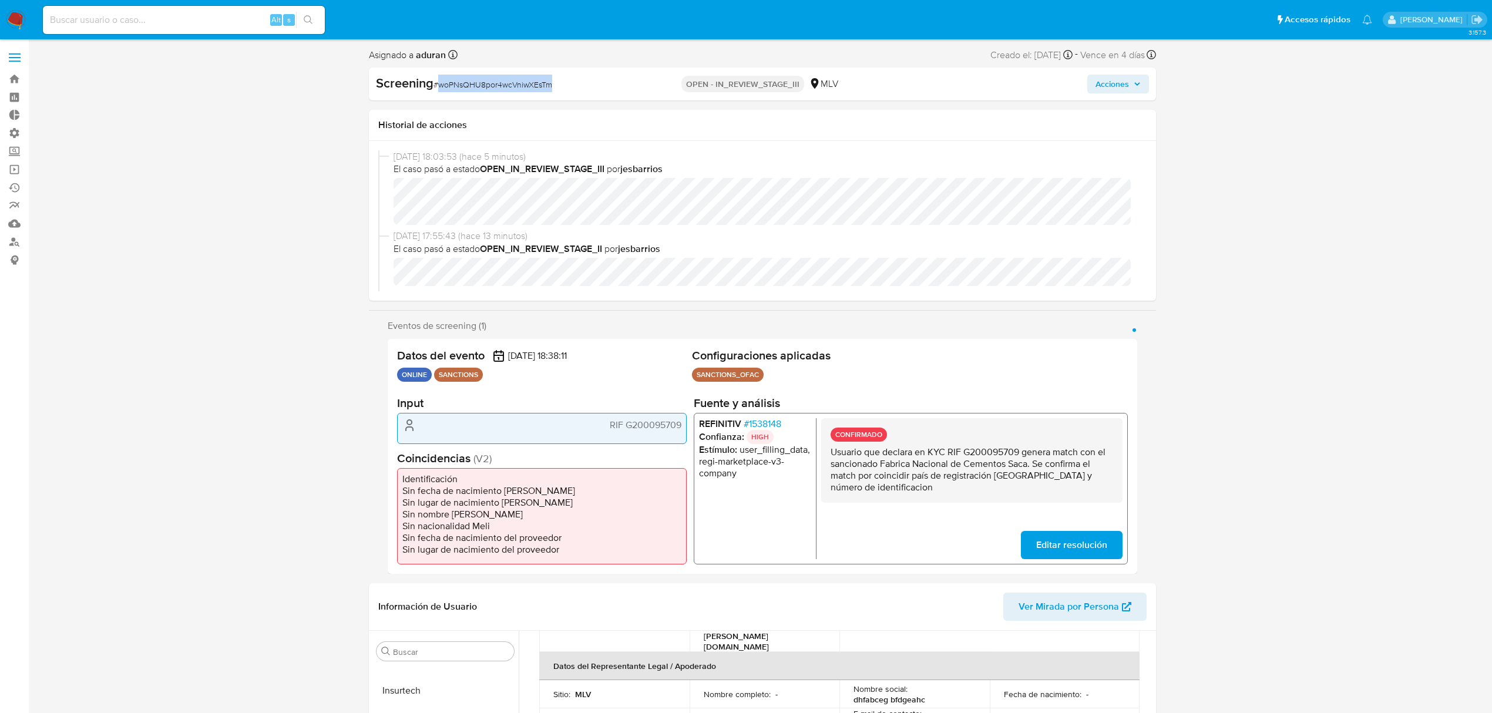
click at [502, 87] on span "# woPNsQHU8por4wcVniwXEsTm" at bounding box center [493, 85] width 119 height 12
copy span "woPNsQHU8por4wcVniwXEsTm"
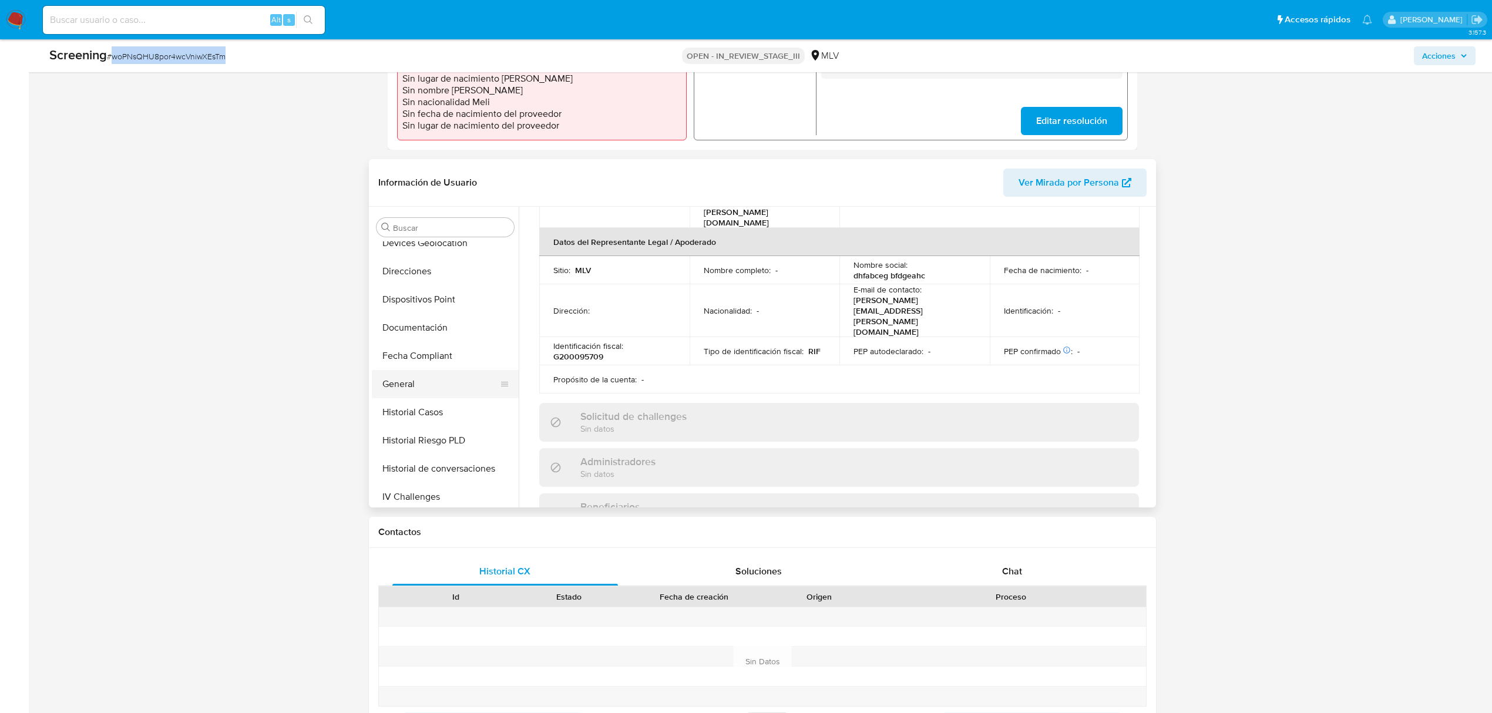
scroll to position [183, 0]
click at [438, 443] on button "Historial Casos" at bounding box center [440, 439] width 137 height 28
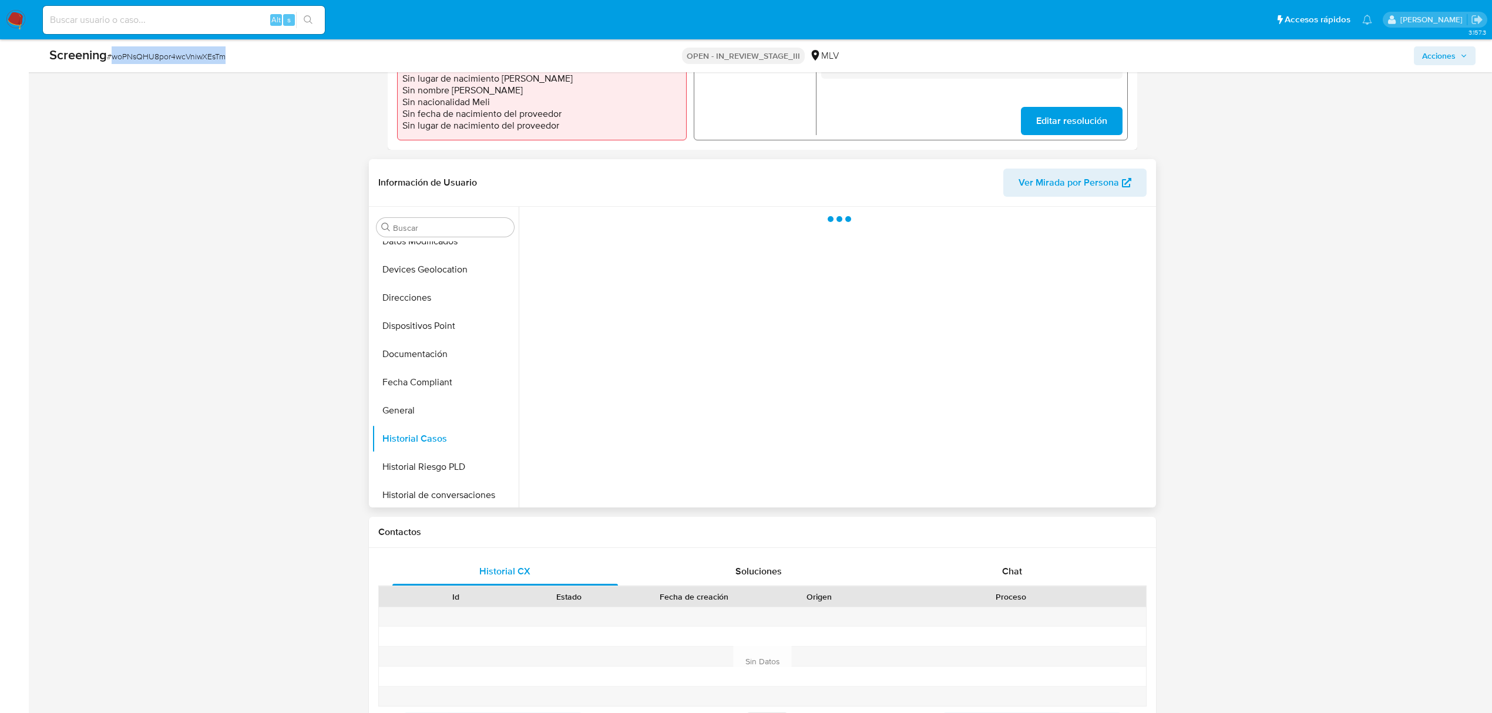
scroll to position [0, 0]
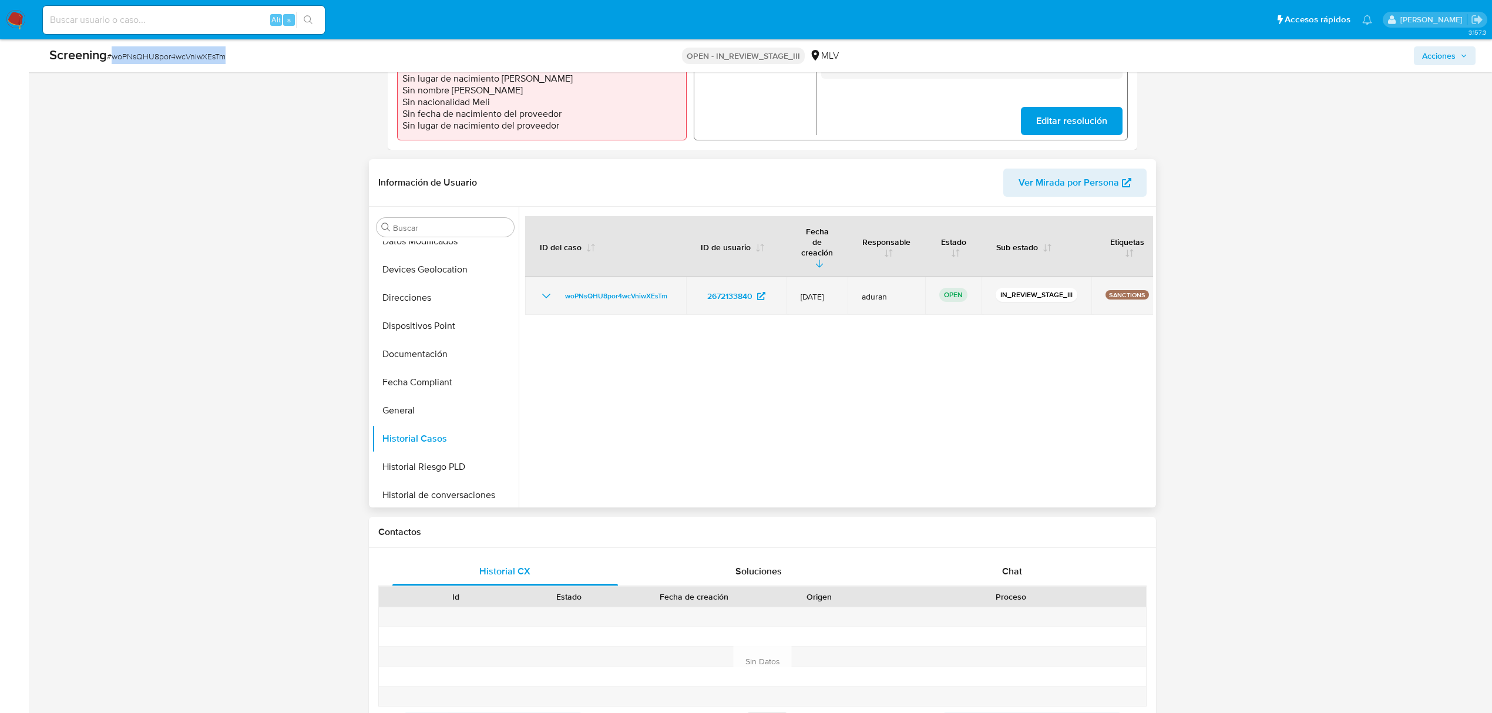
click at [544, 289] on icon "Mostrar/Ocultar" at bounding box center [546, 296] width 14 height 14
